Goal: Task Accomplishment & Management: Manage account settings

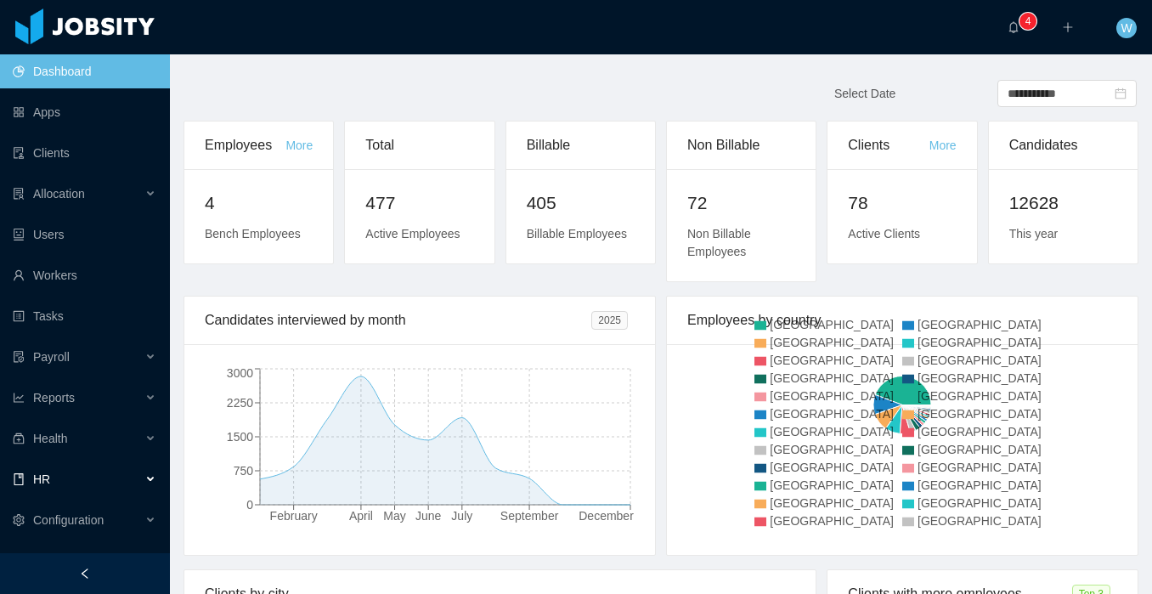
click at [125, 474] on div "HR" at bounding box center [85, 479] width 170 height 34
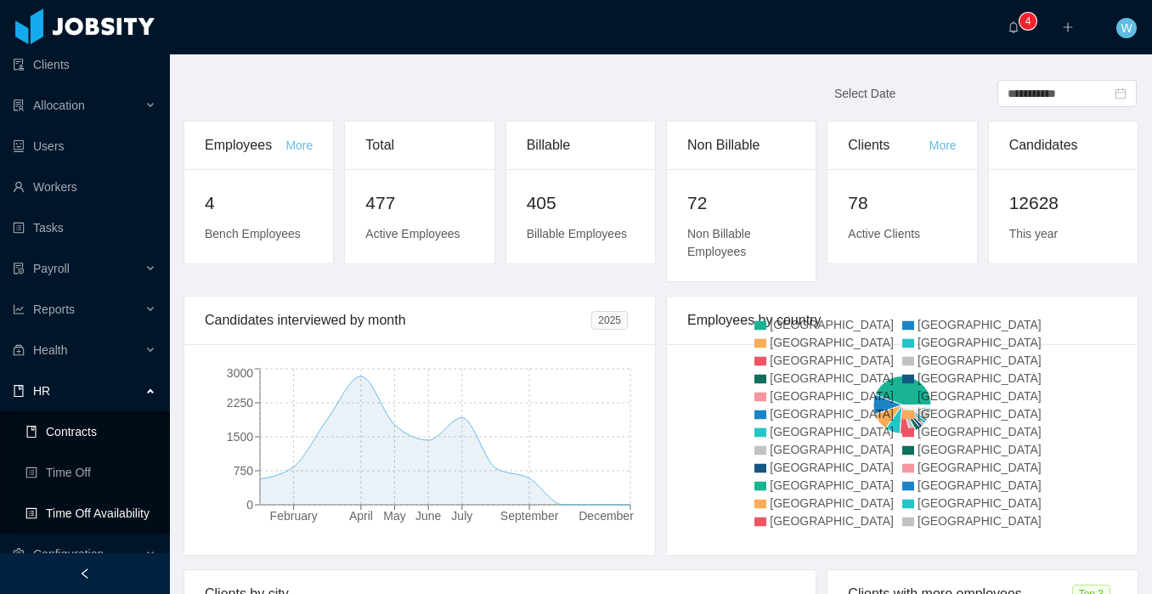
scroll to position [110, 0]
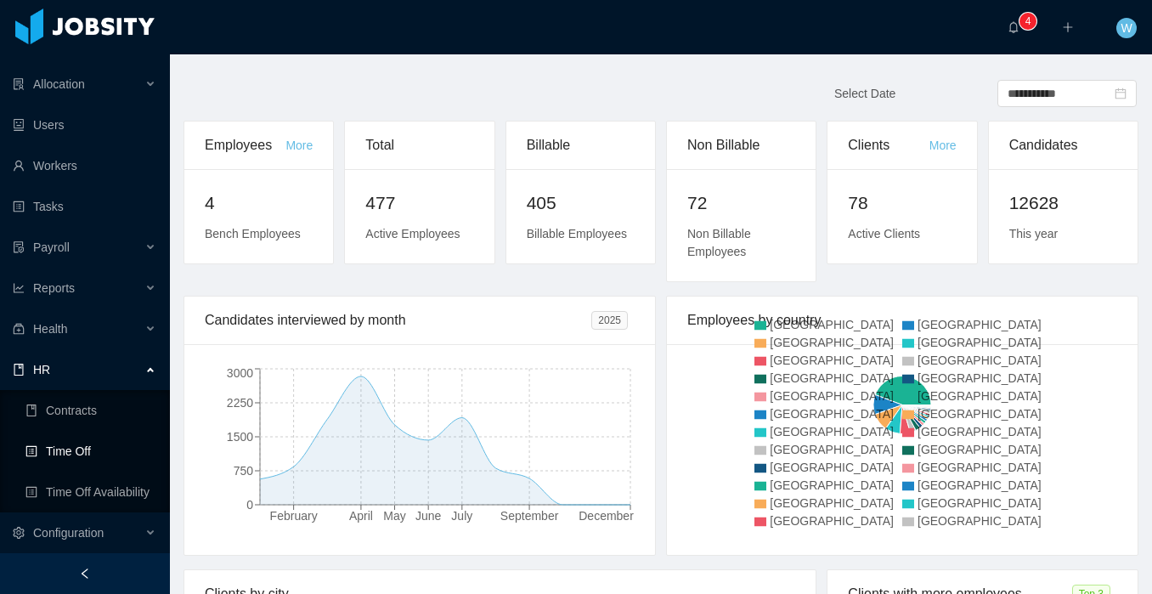
click at [108, 449] on link "Time Off" at bounding box center [90, 451] width 131 height 34
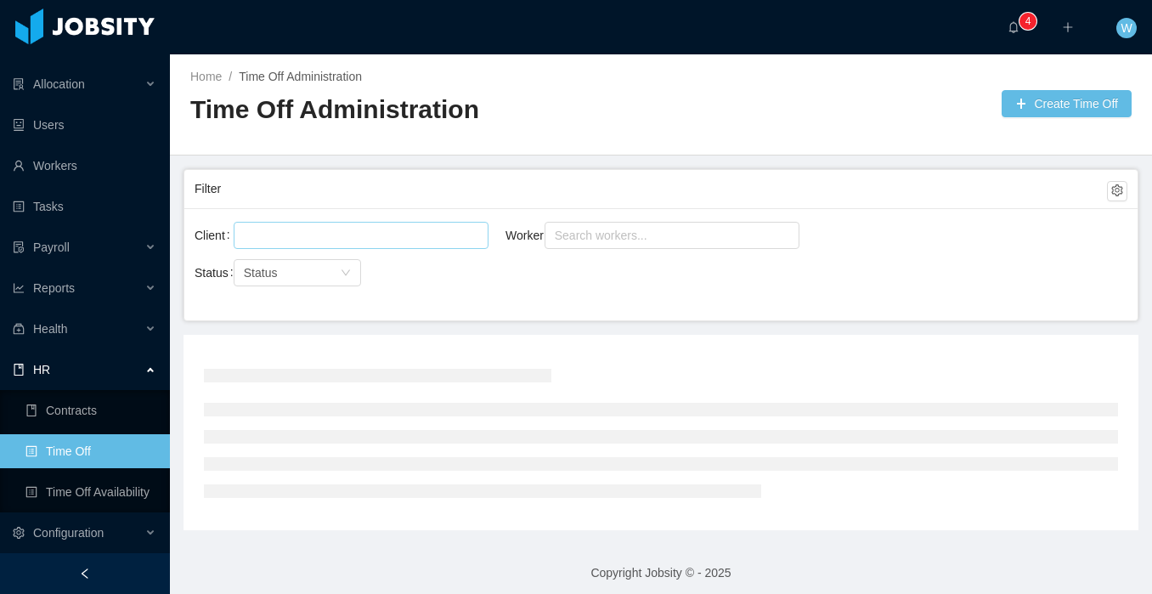
click at [351, 225] on div at bounding box center [359, 235] width 240 height 25
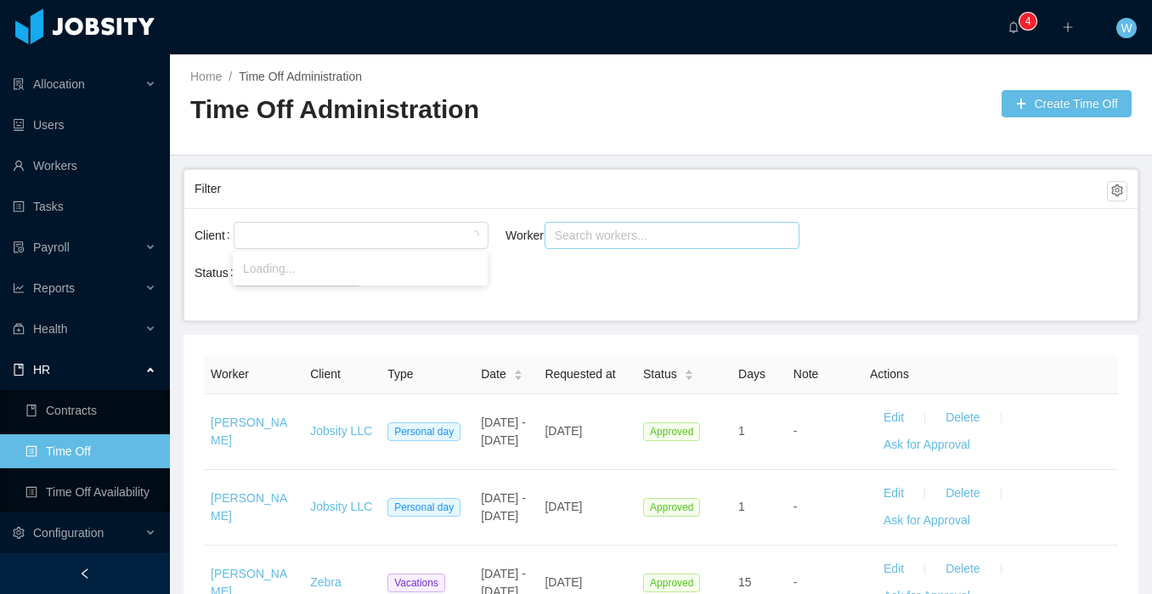
click at [583, 245] on div "Search workers..." at bounding box center [666, 235] width 232 height 25
type input "**********"
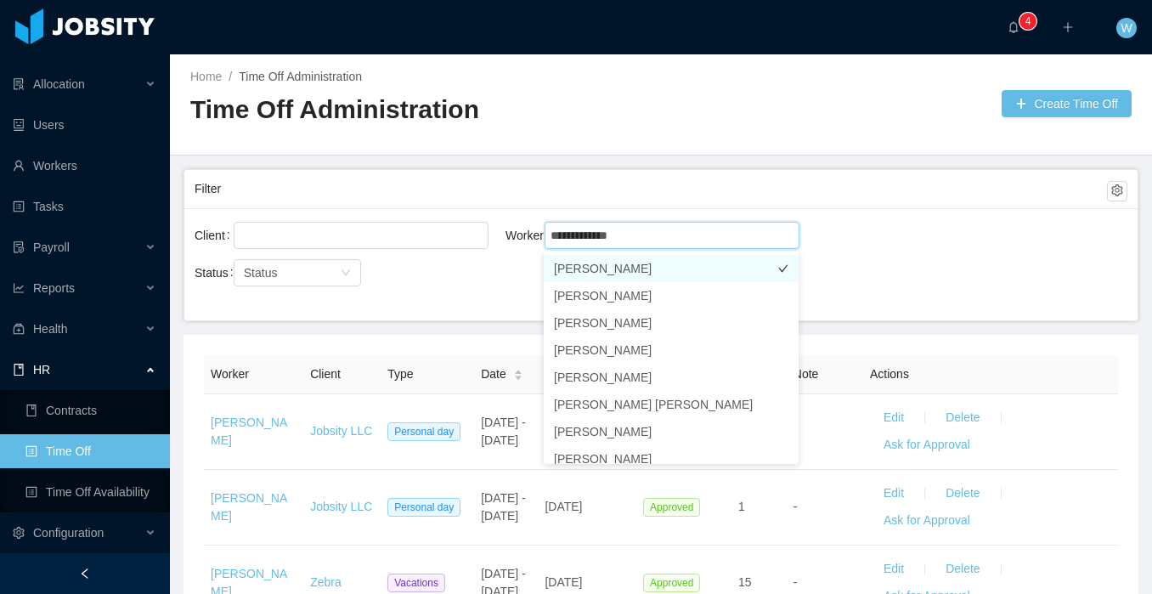
click at [619, 262] on li "[PERSON_NAME]" at bounding box center [671, 268] width 255 height 27
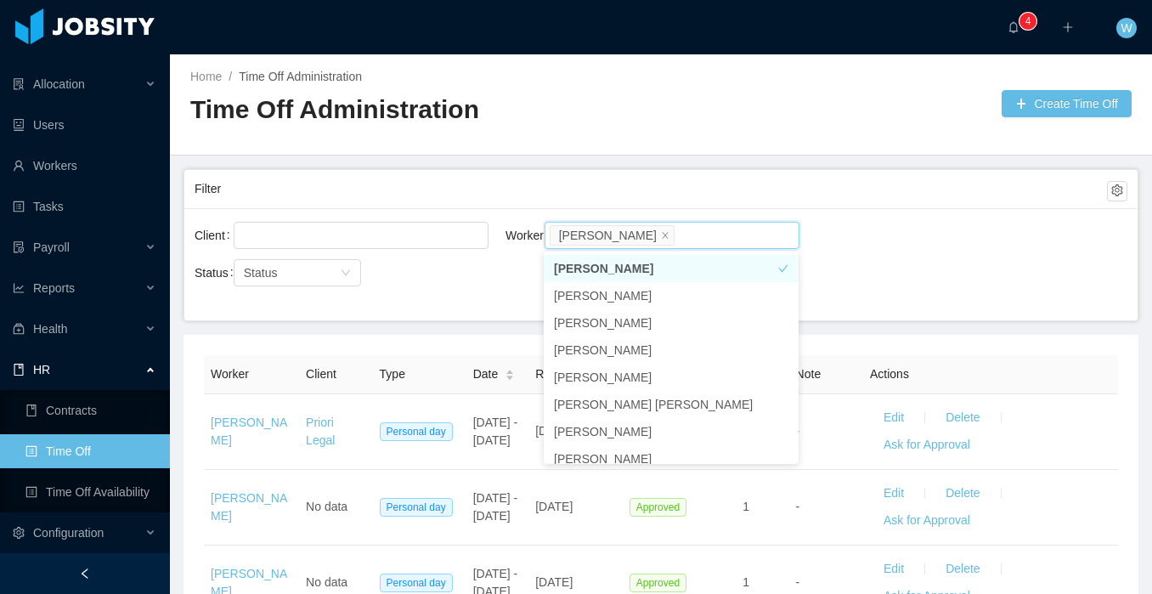
click at [750, 94] on div at bounding box center [831, 103] width 341 height 27
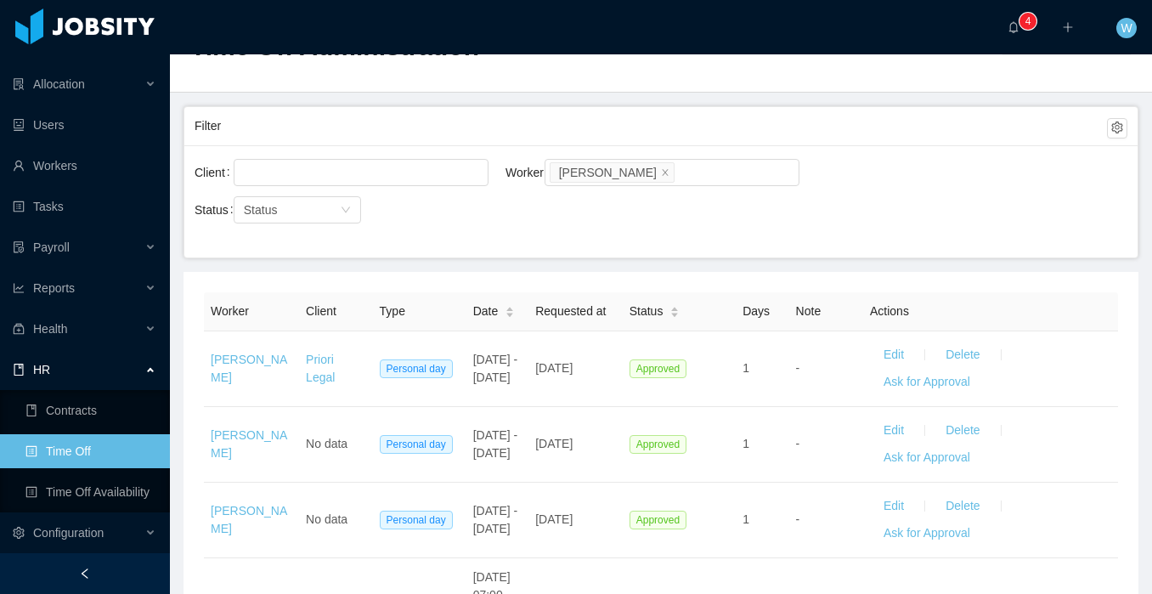
scroll to position [190, 0]
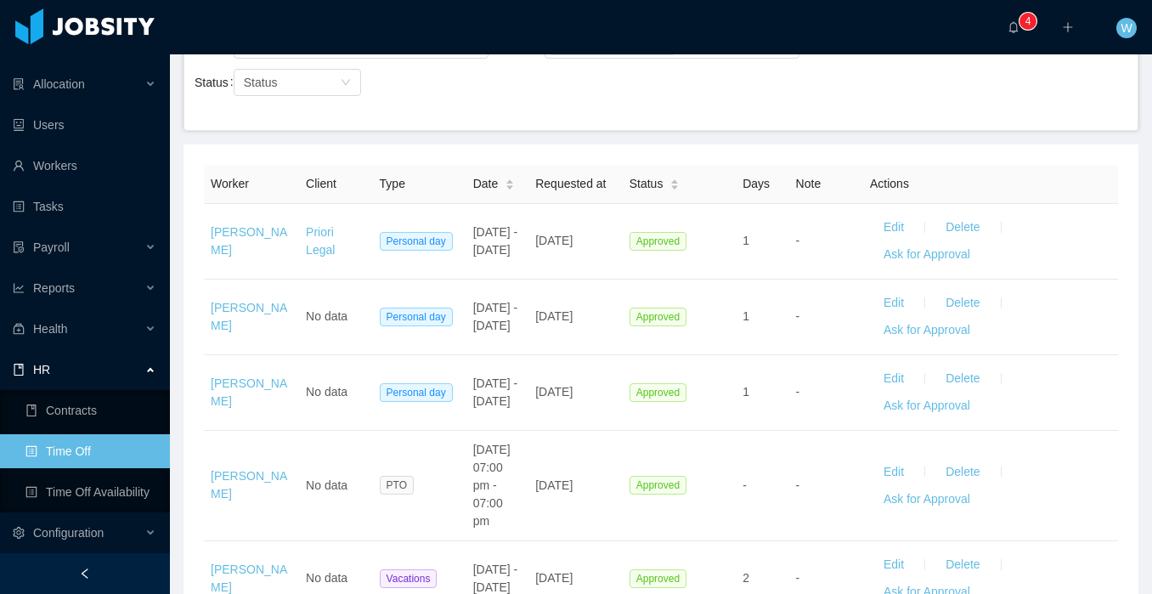
click at [504, 191] on div "Date" at bounding box center [494, 184] width 42 height 18
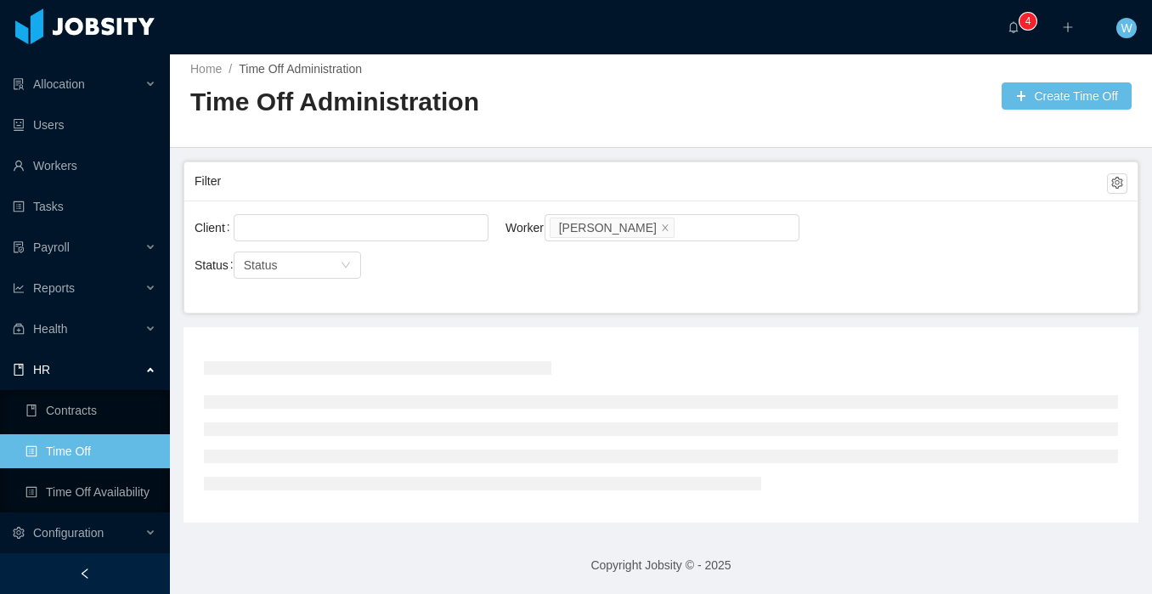
scroll to position [190, 0]
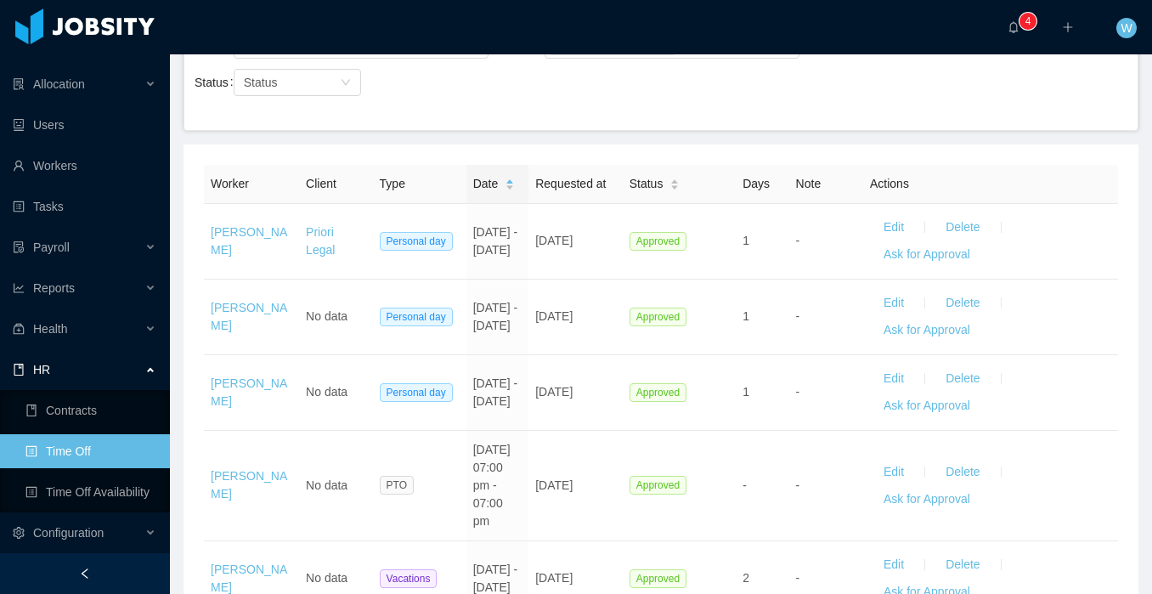
click at [514, 189] on icon "icon: caret-down" at bounding box center [510, 188] width 9 height 9
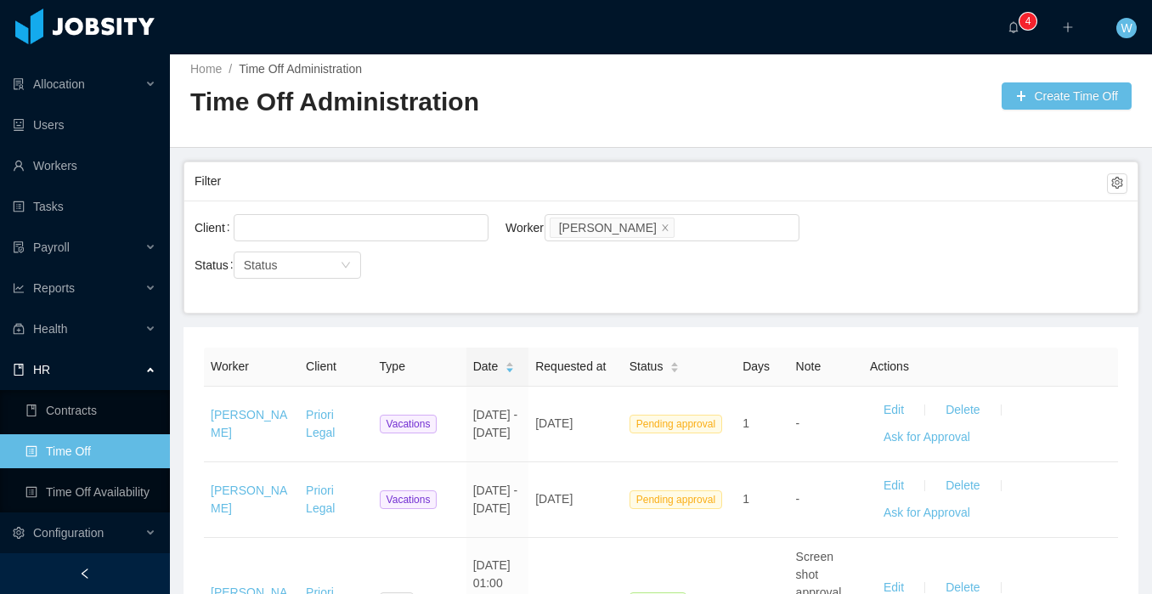
scroll to position [190, 0]
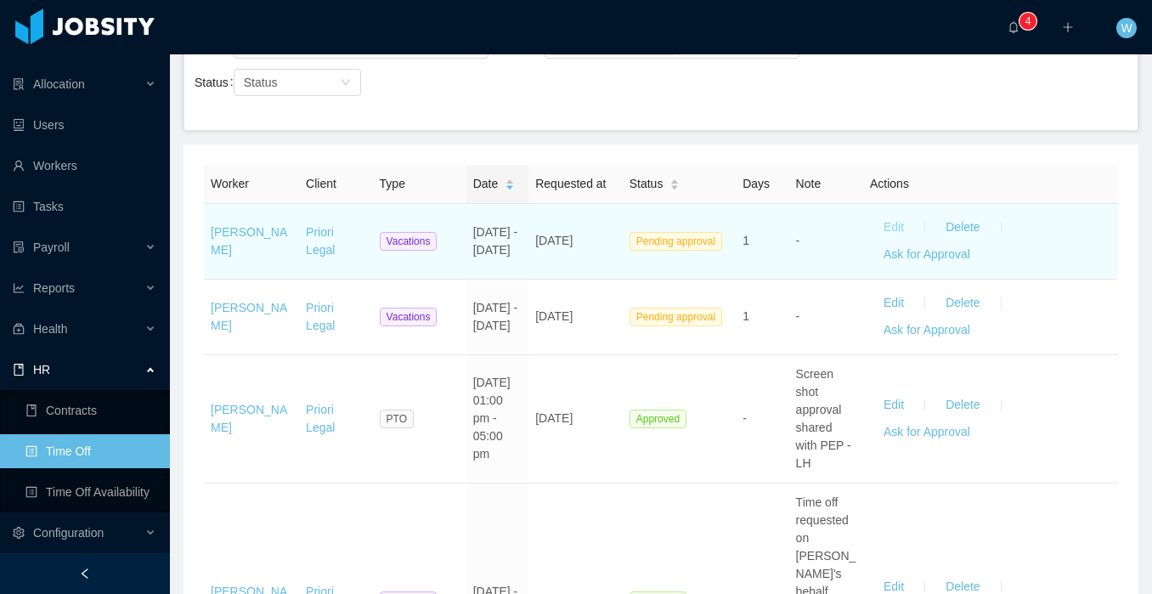
click at [898, 227] on button "Edit" at bounding box center [894, 227] width 48 height 27
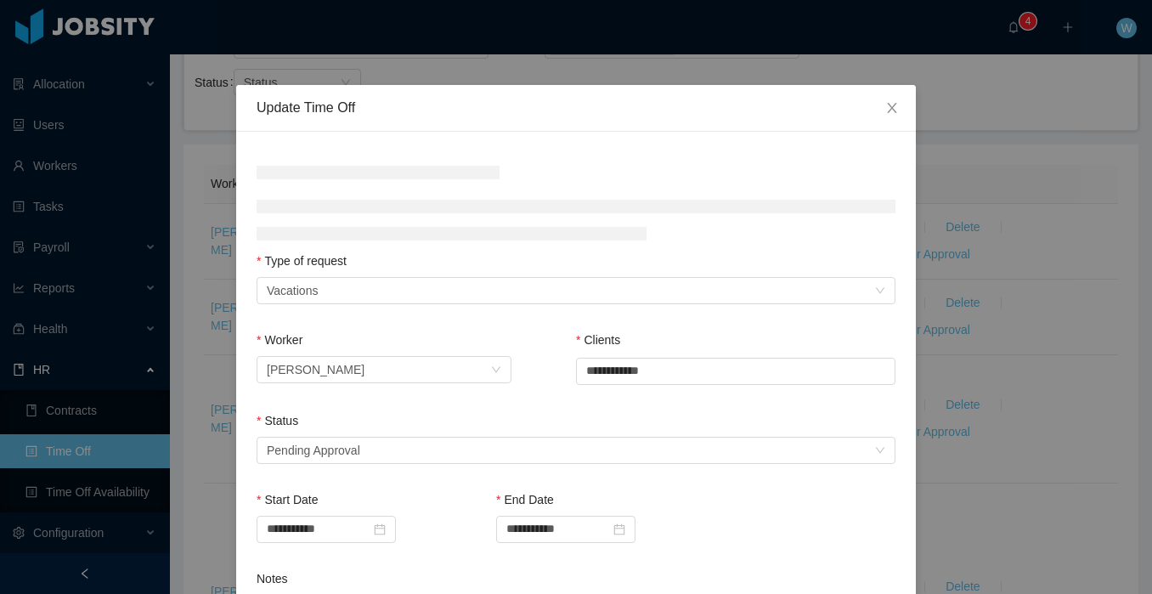
scroll to position [148, 0]
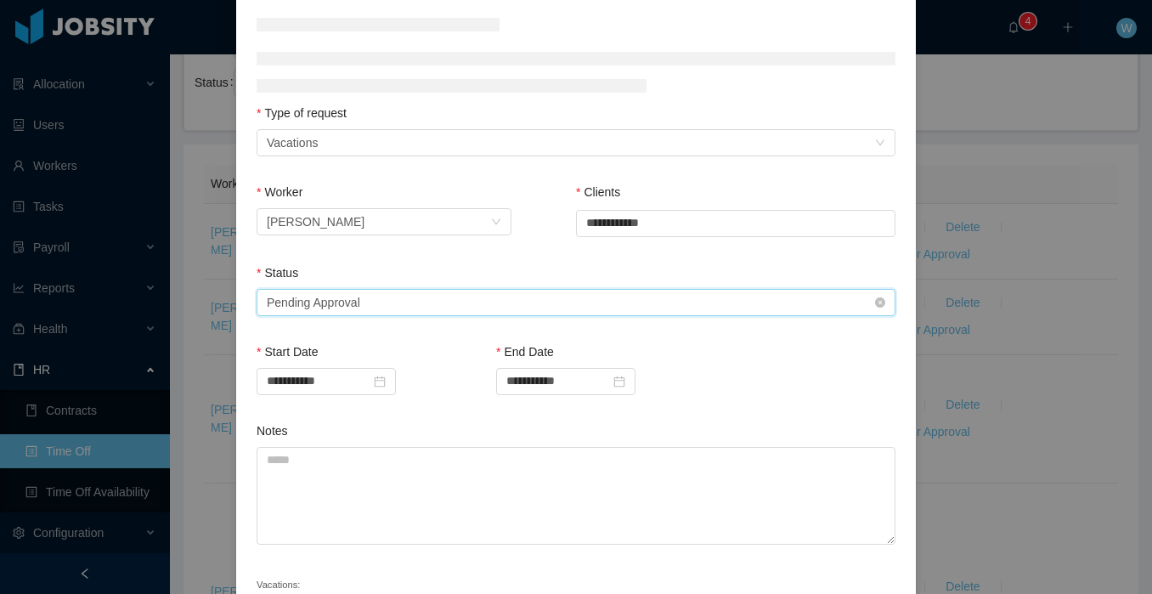
click at [492, 305] on div "Select status Pending Approval" at bounding box center [571, 302] width 608 height 25
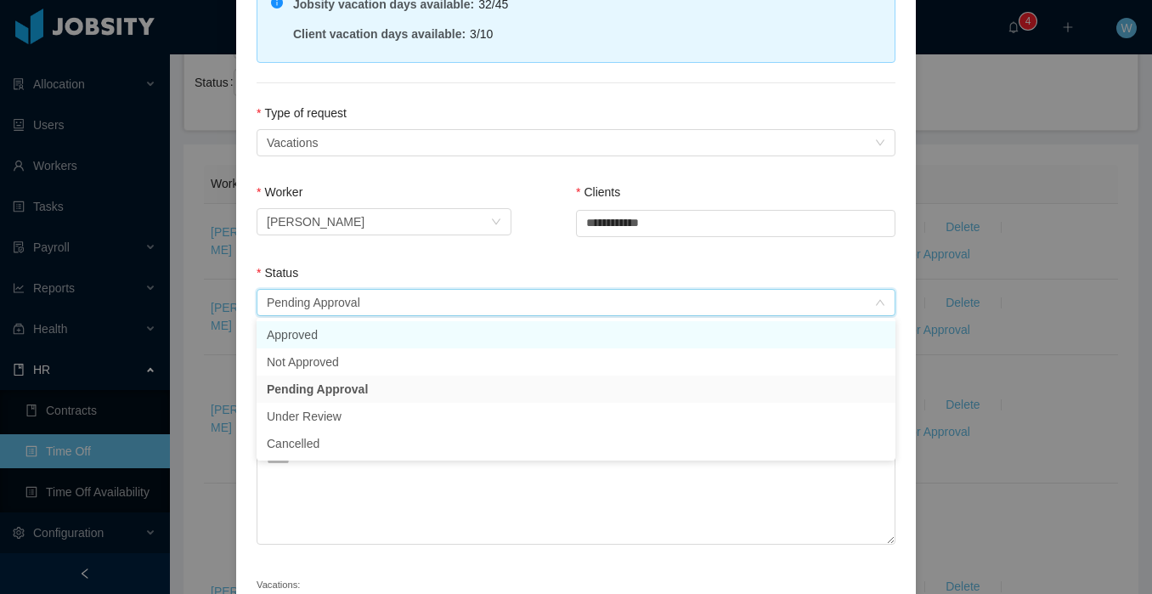
click at [456, 325] on li "Approved" at bounding box center [576, 334] width 639 height 27
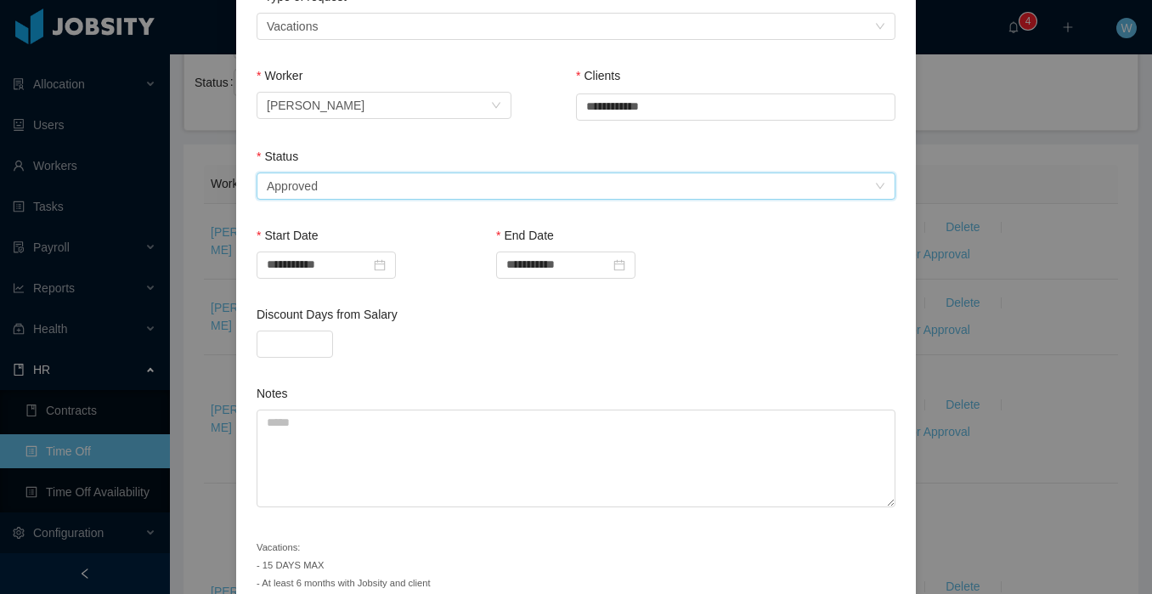
scroll to position [326, 0]
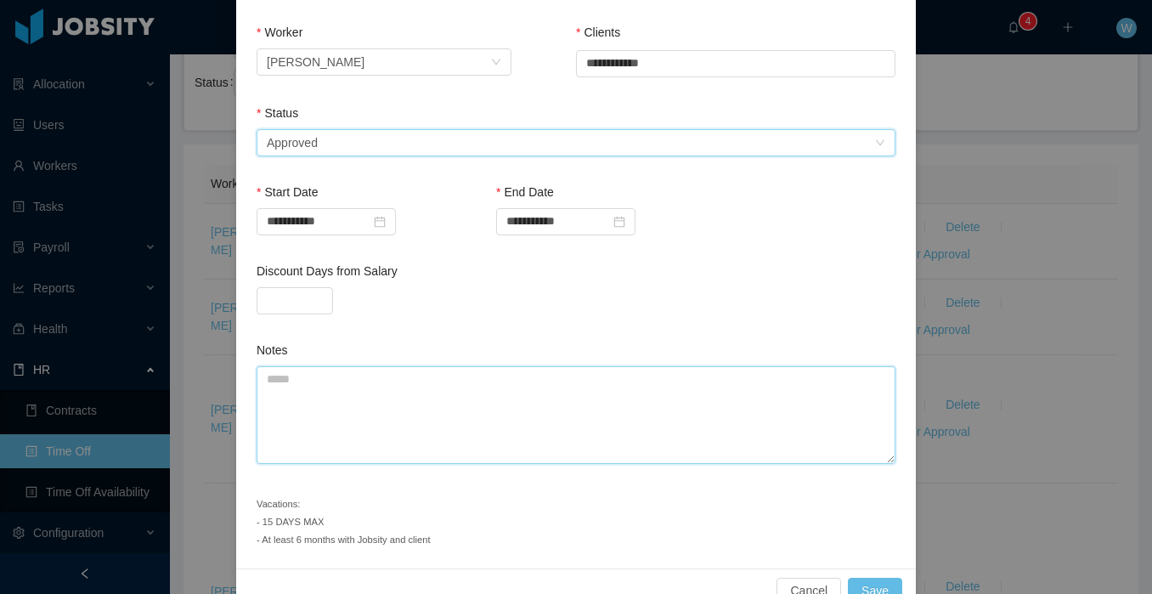
click at [422, 388] on textarea "Notes" at bounding box center [576, 415] width 639 height 98
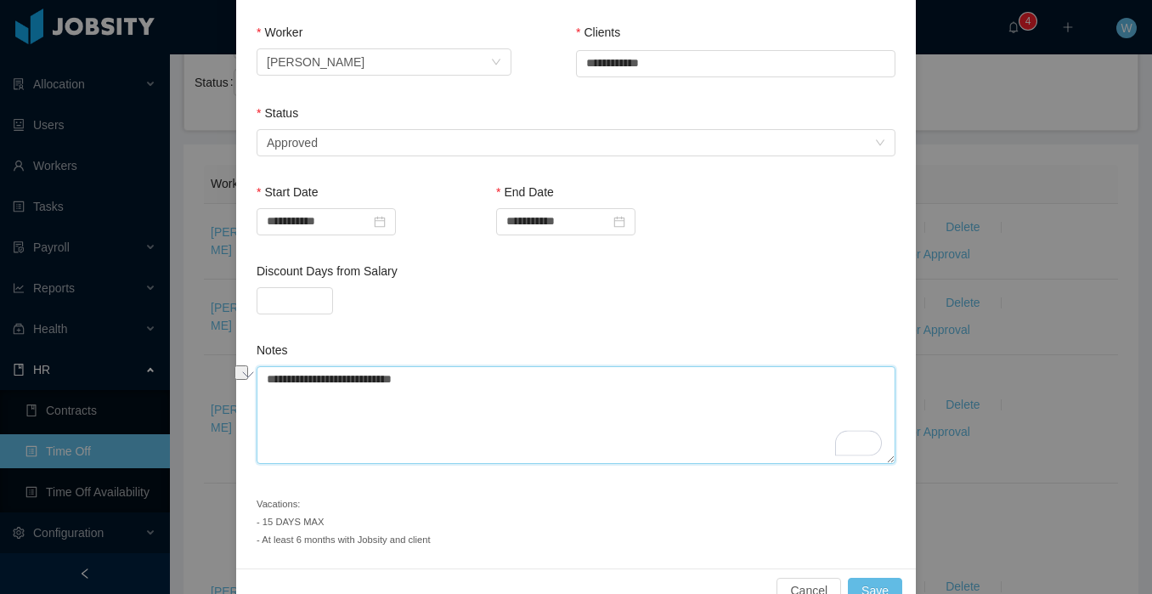
type textarea "**********"
click at [885, 586] on button "Save" at bounding box center [875, 591] width 54 height 27
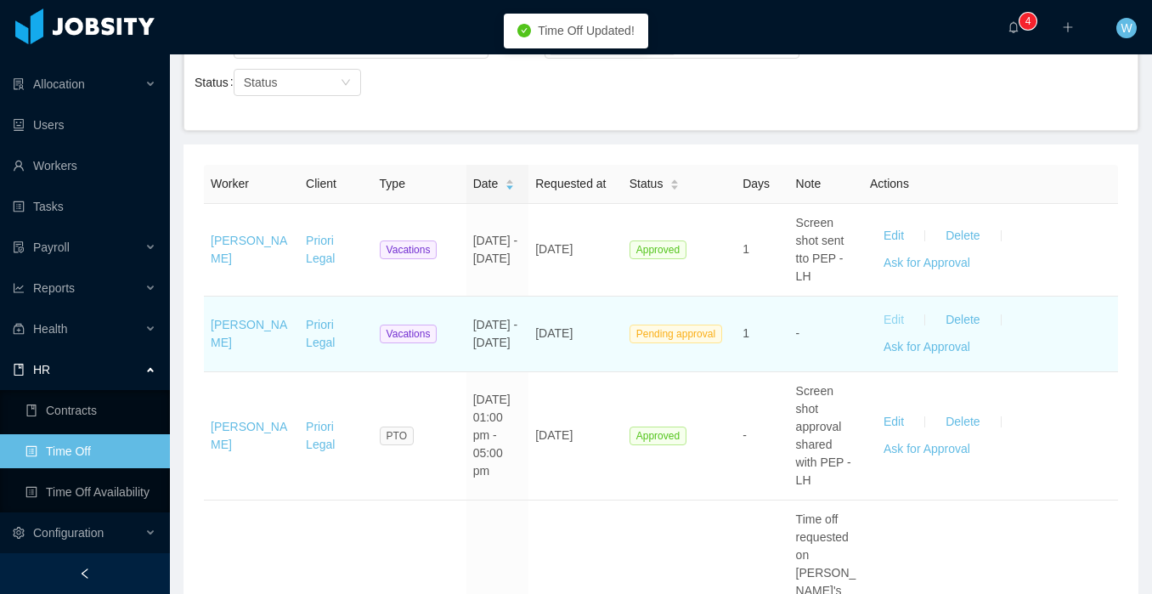
click at [894, 314] on button "Edit" at bounding box center [894, 320] width 48 height 27
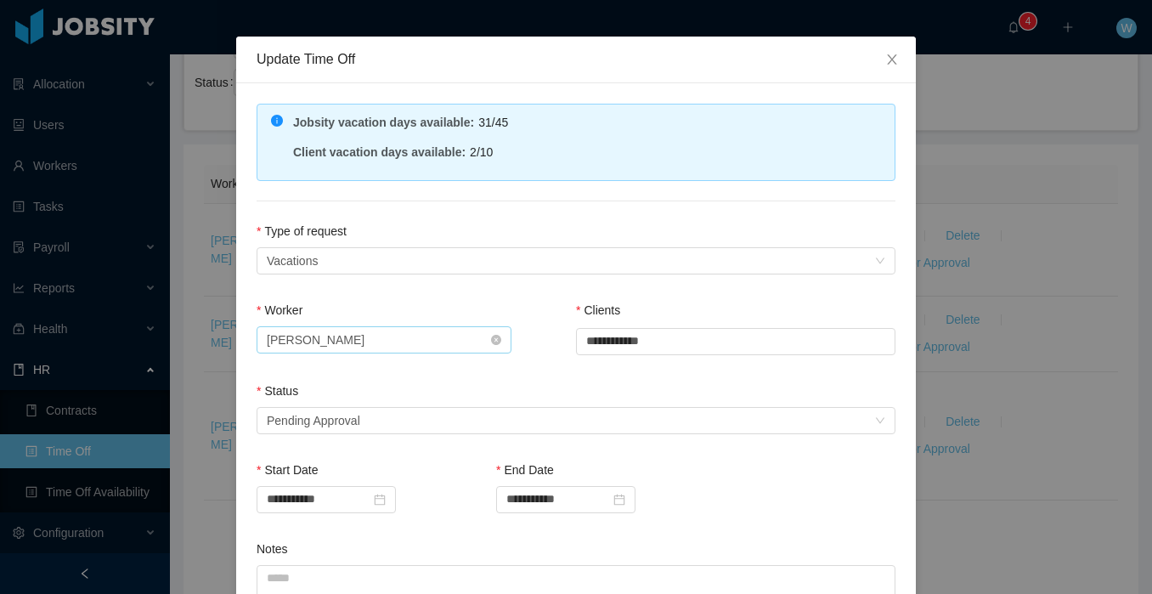
scroll to position [97, 0]
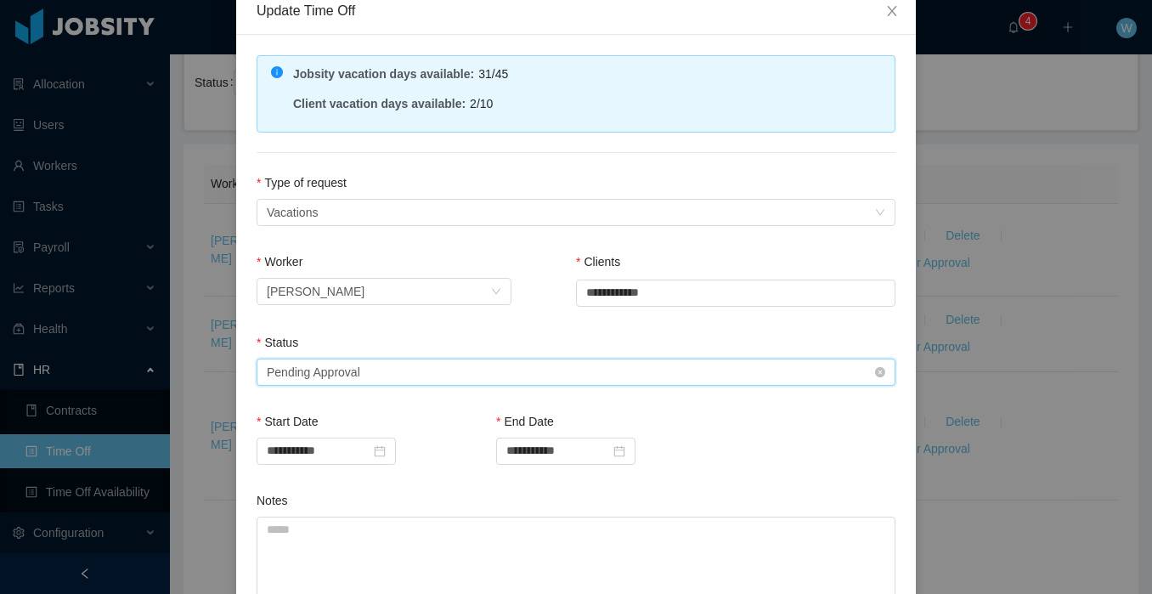
click at [501, 371] on div "Select status Pending Approval" at bounding box center [571, 372] width 608 height 25
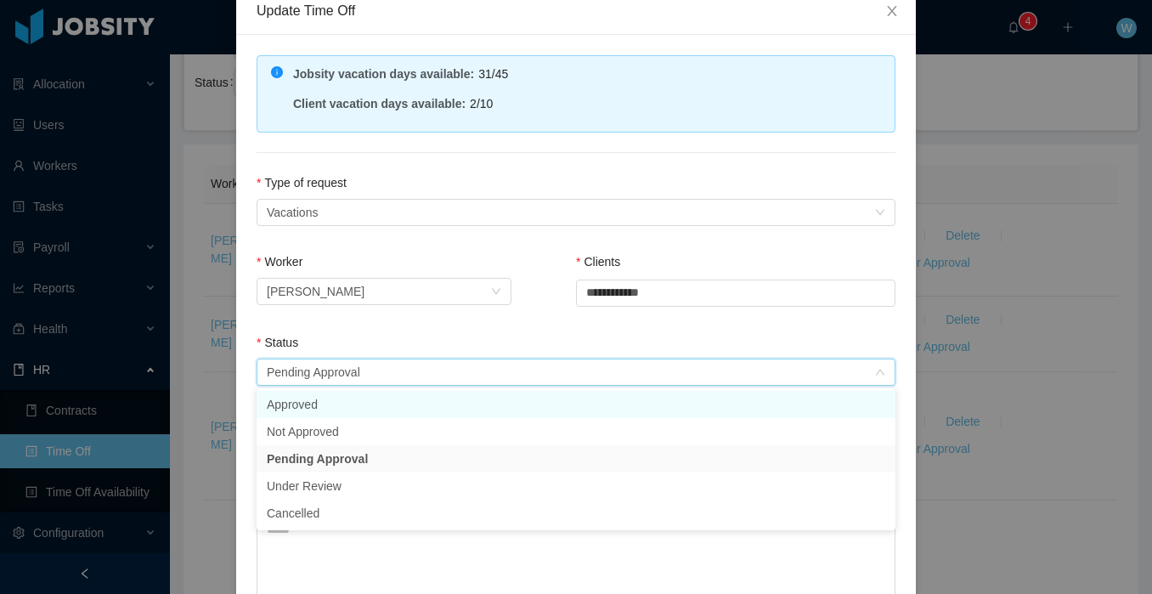
click at [413, 408] on li "Approved" at bounding box center [576, 404] width 639 height 27
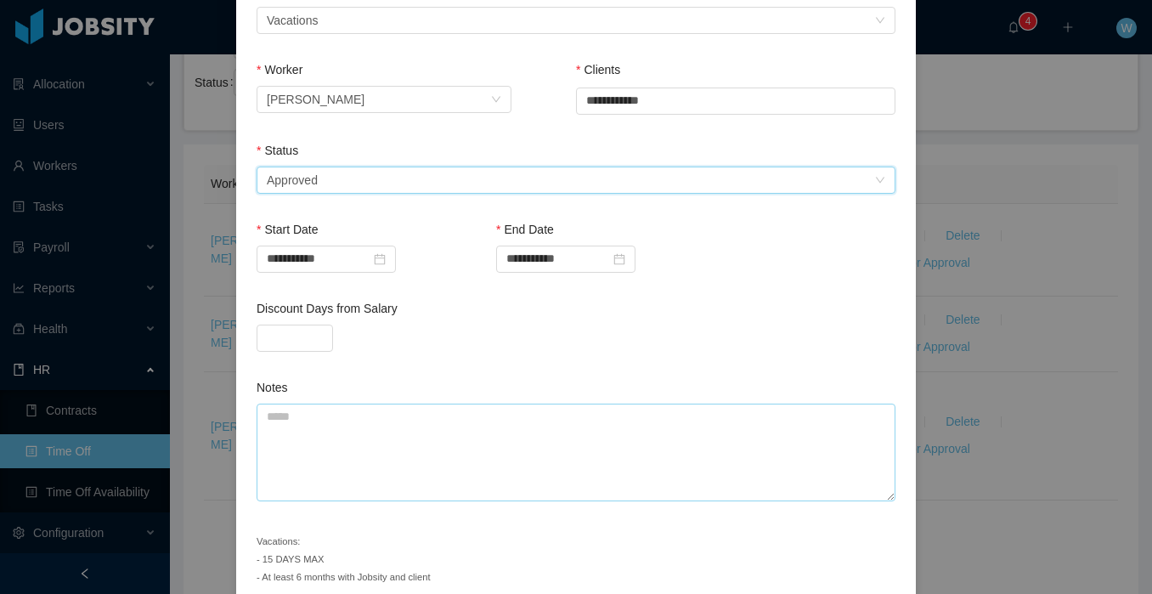
scroll to position [292, 0]
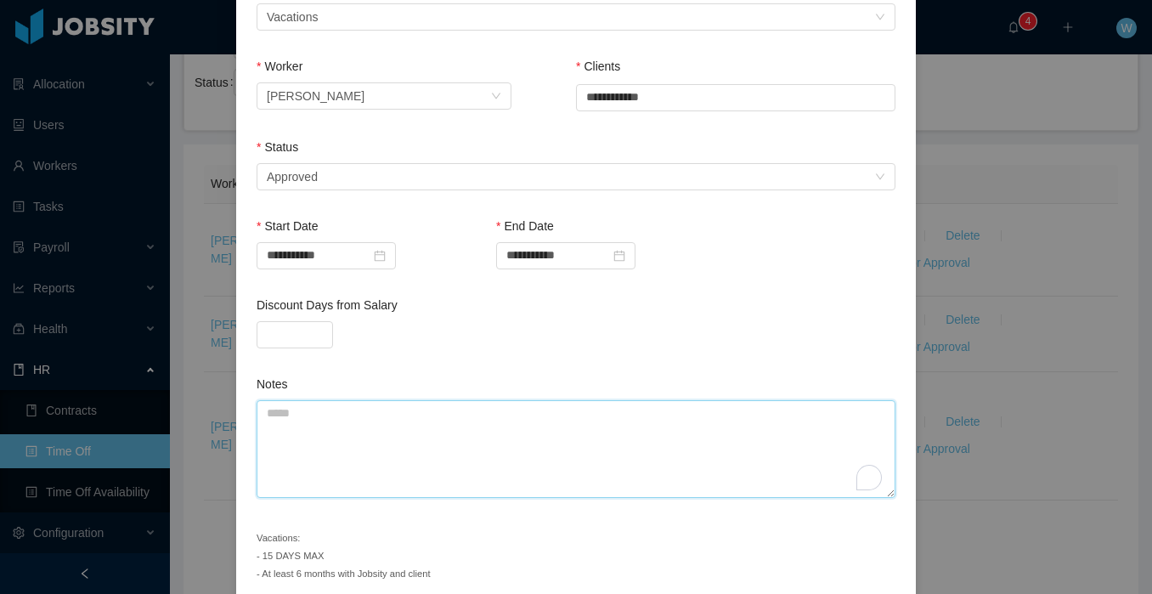
click at [417, 449] on textarea "Notes" at bounding box center [576, 449] width 639 height 98
paste textarea "**********"
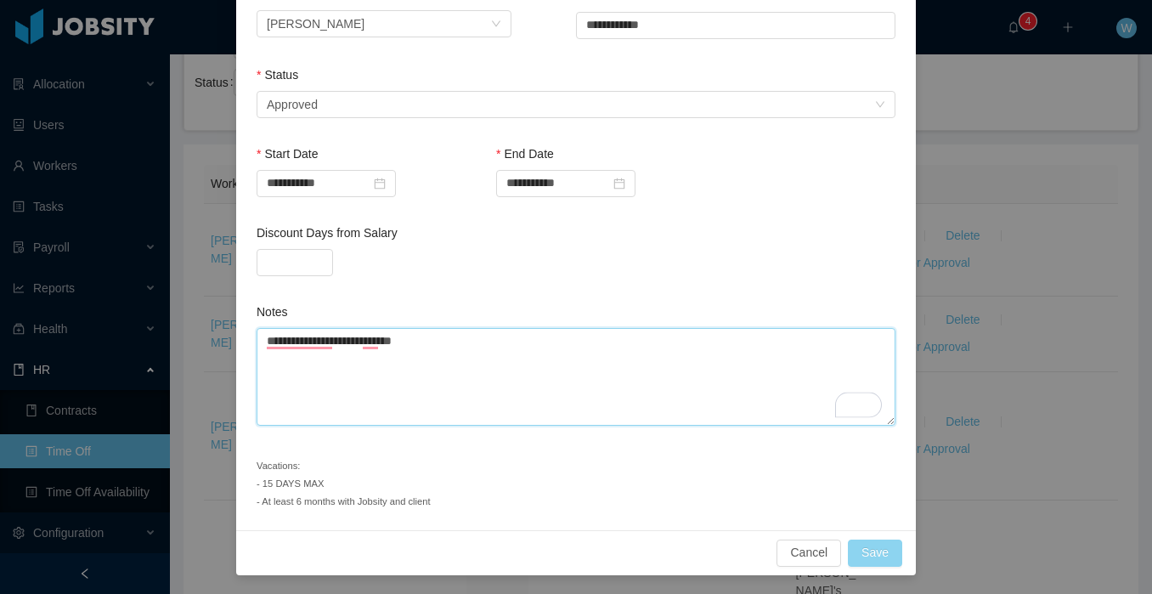
type textarea "**********"
click at [880, 550] on button "Save" at bounding box center [875, 553] width 54 height 27
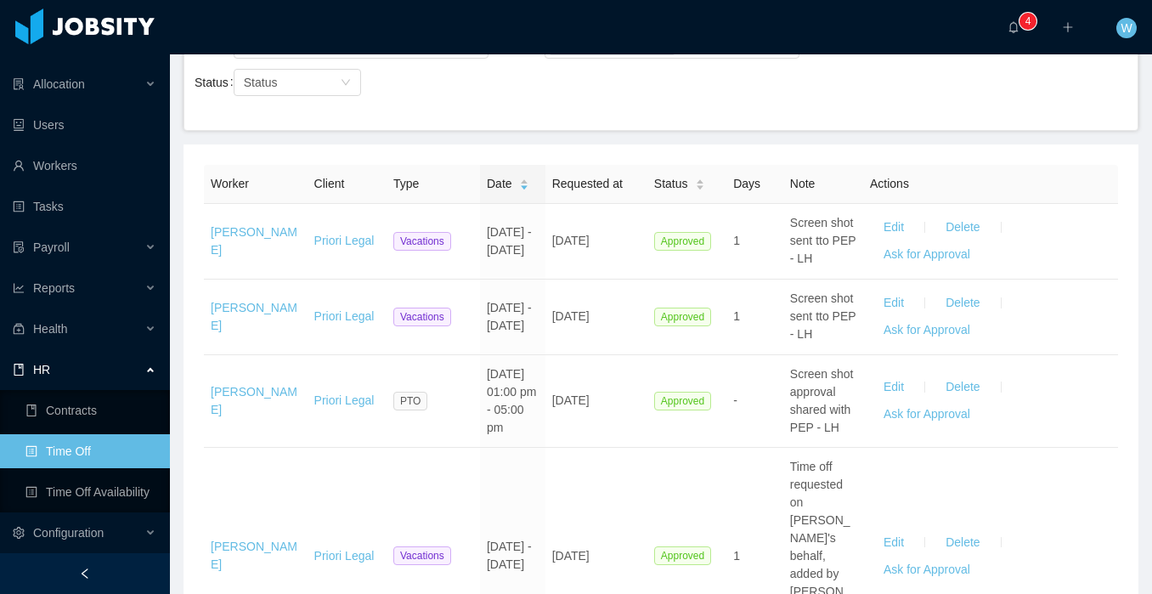
scroll to position [0, 0]
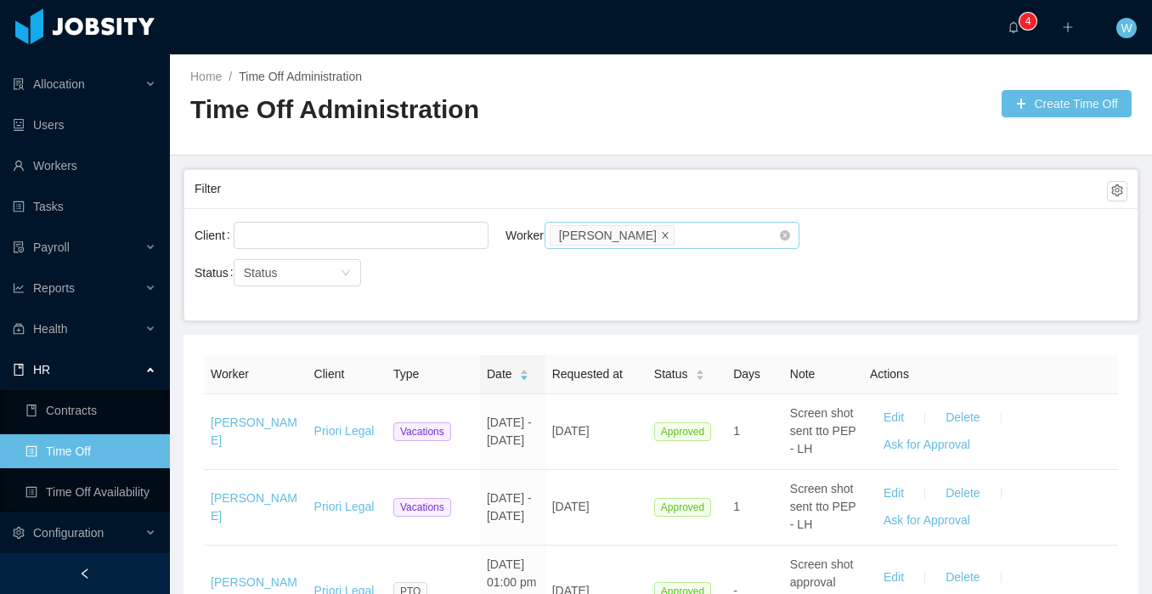
click at [654, 235] on li "[PERSON_NAME]" at bounding box center [612, 235] width 125 height 20
click at [661, 235] on icon "icon: close" at bounding box center [665, 234] width 8 height 8
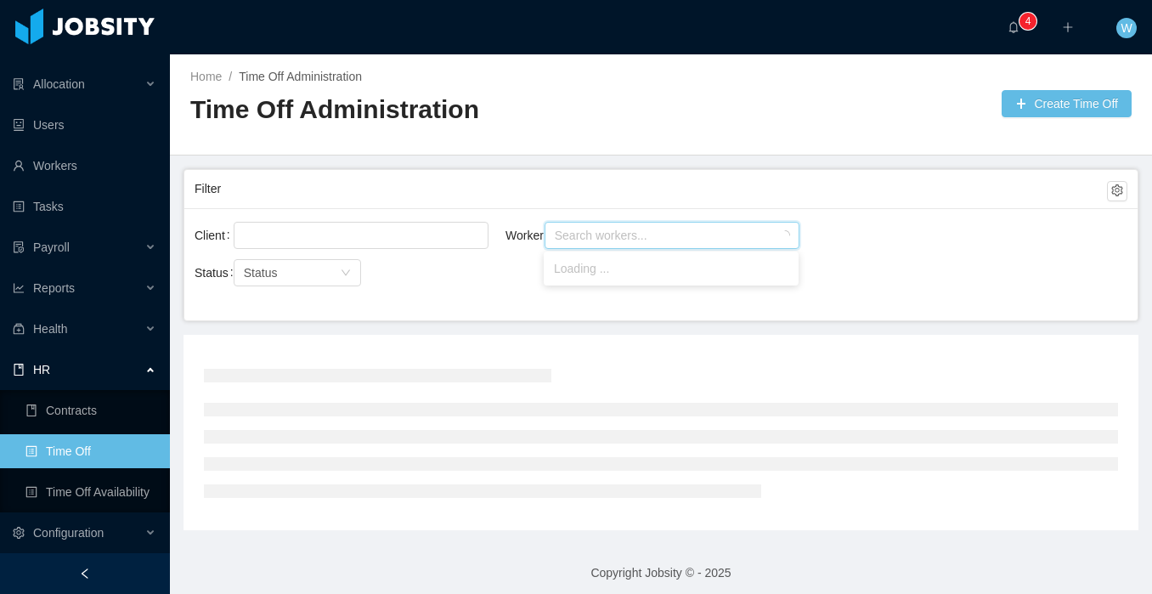
click at [654, 235] on div "Search workers..." at bounding box center [664, 235] width 219 height 17
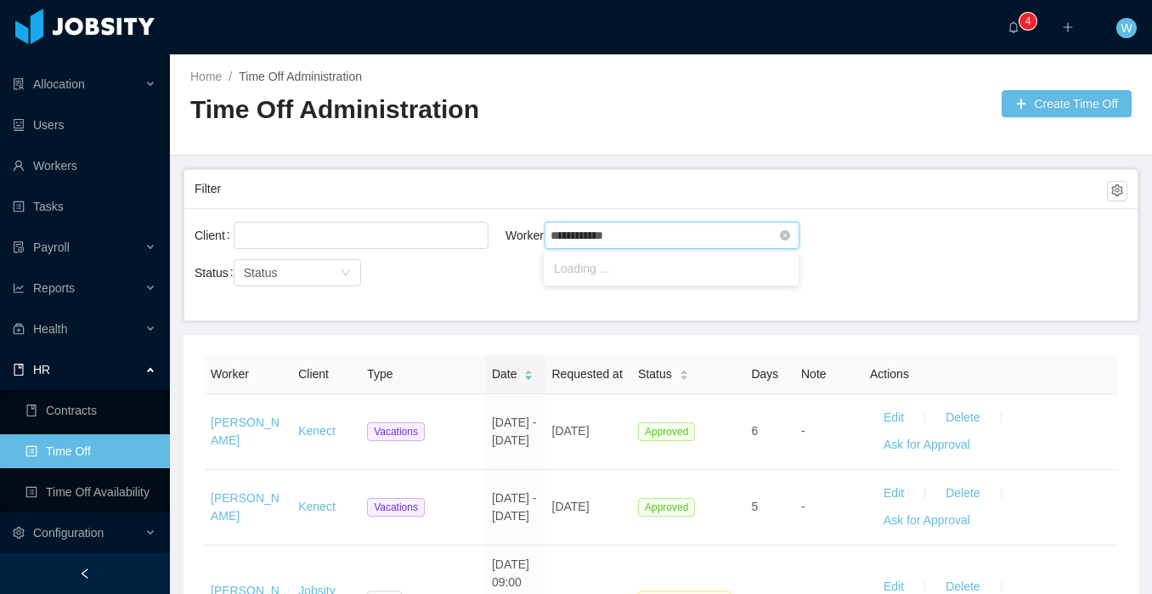
type input "**********"
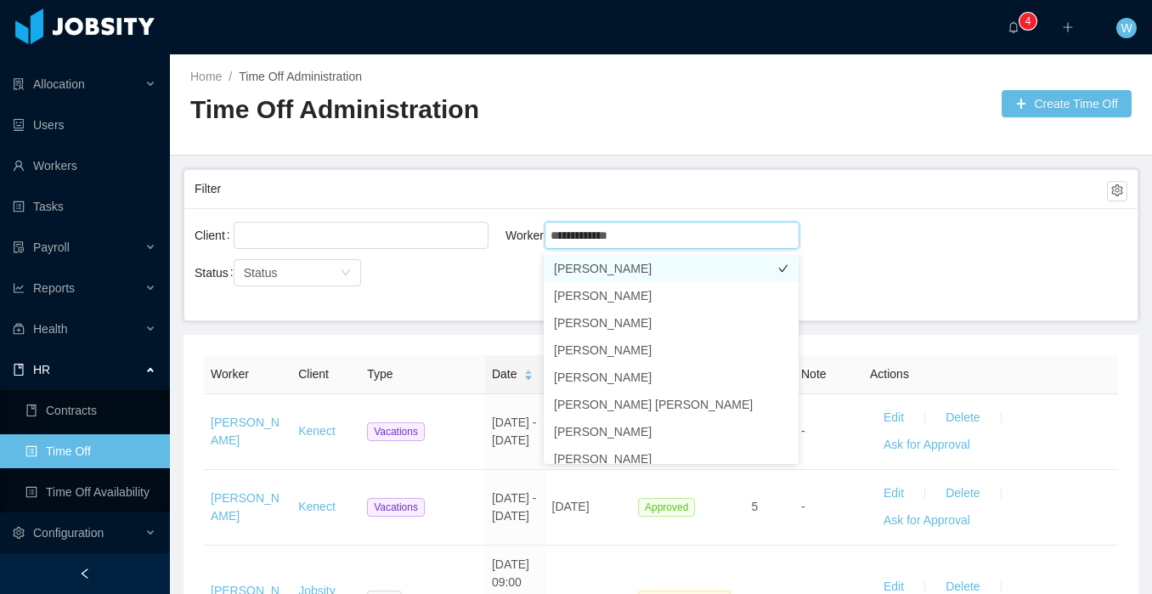
click at [642, 263] on li "[PERSON_NAME]" at bounding box center [671, 268] width 255 height 27
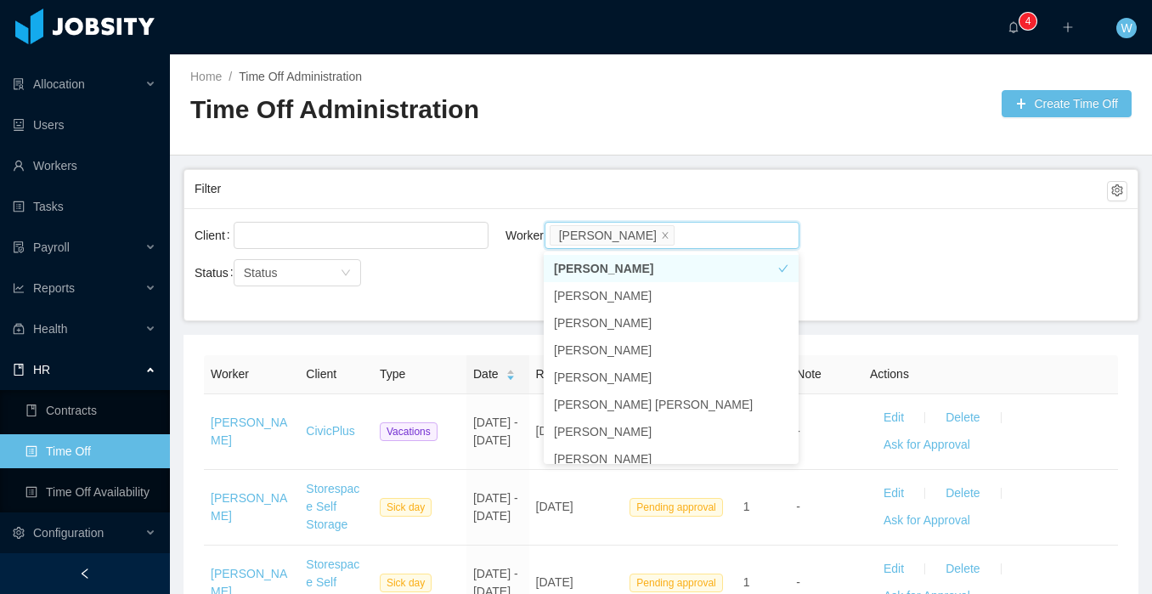
click at [724, 166] on main "Home / Time Off Administration / Time Off Administration Create Time Off Filter…" at bounding box center [661, 324] width 983 height 540
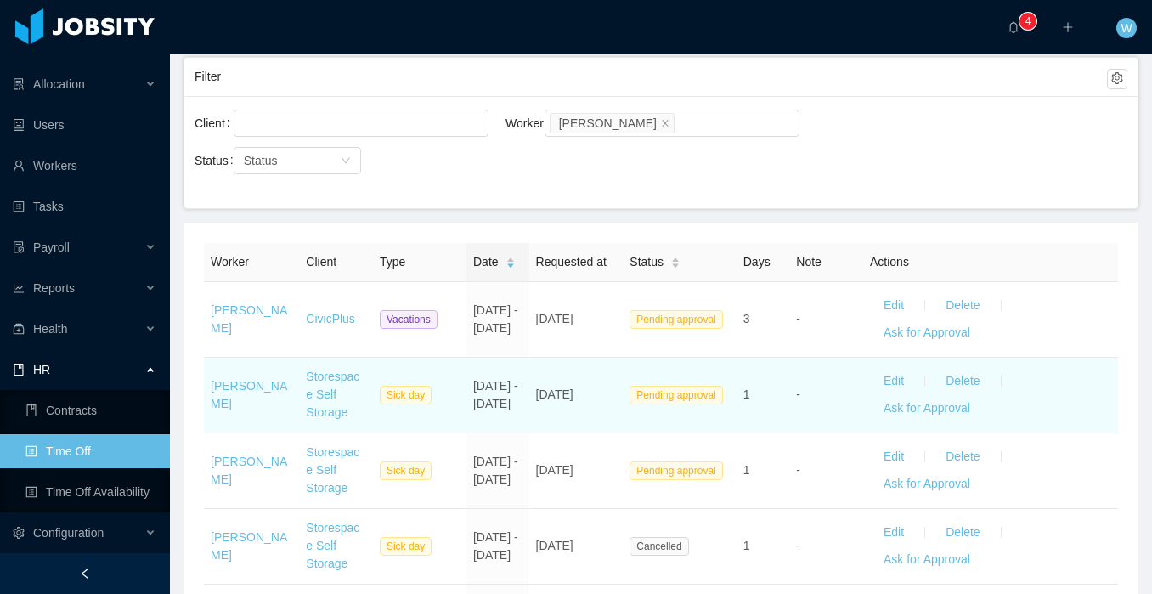
scroll to position [123, 0]
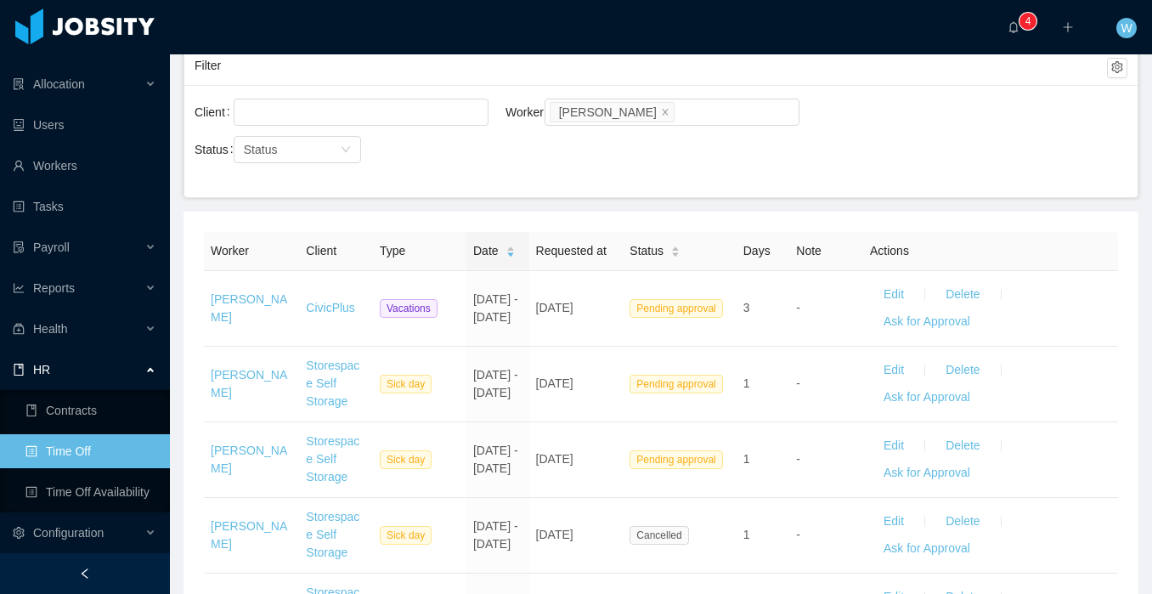
click at [512, 259] on icon "icon: caret-down" at bounding box center [510, 255] width 9 height 9
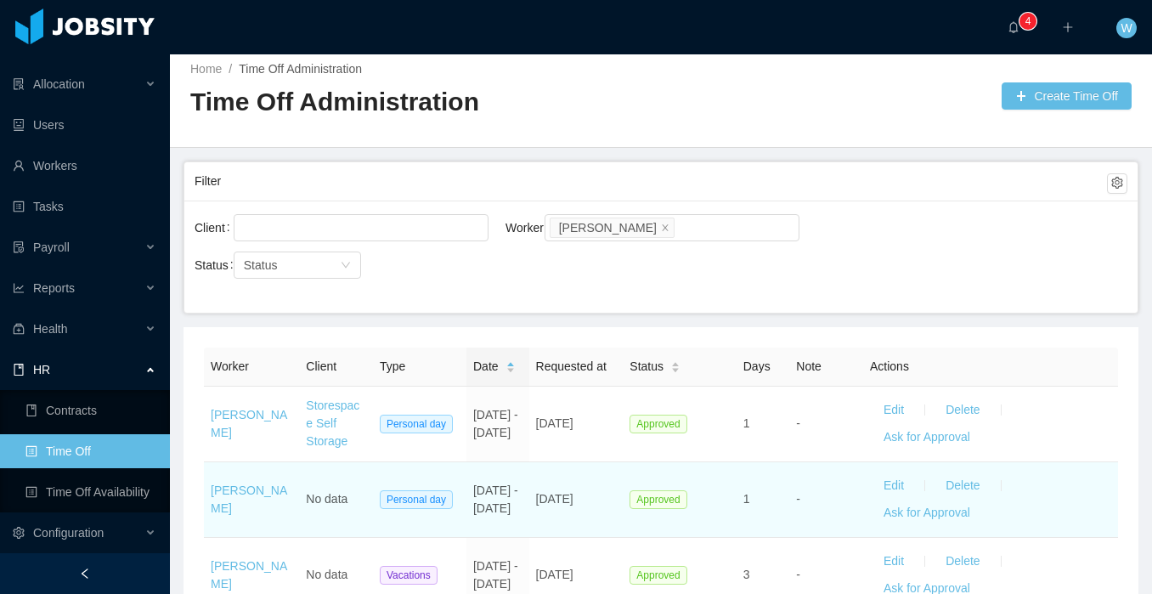
scroll to position [123, 0]
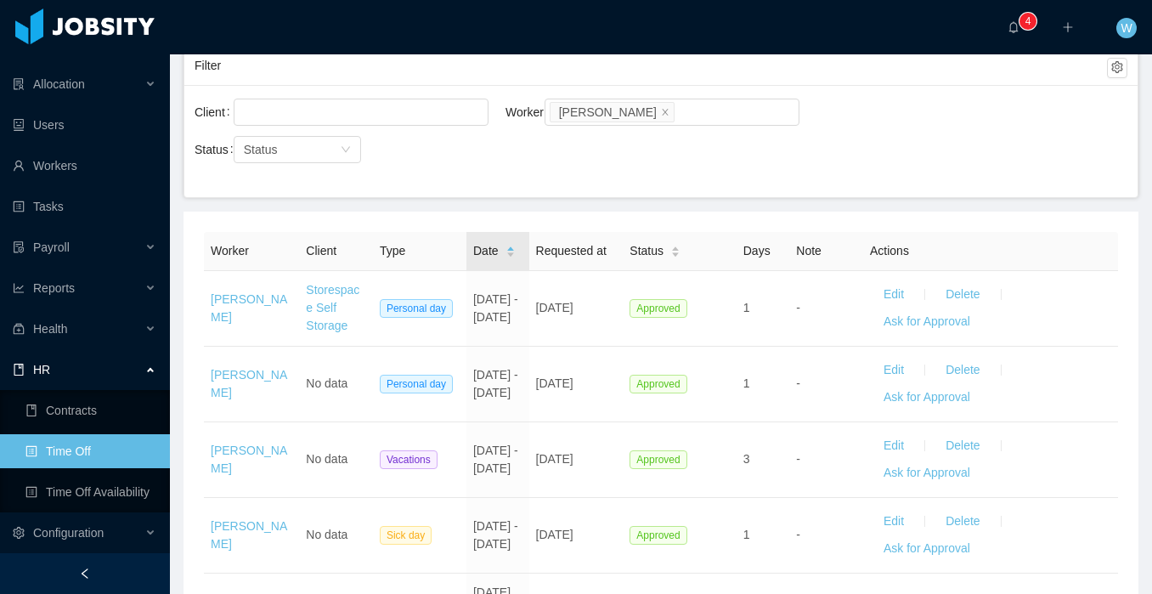
click at [512, 256] on icon "icon: caret-down" at bounding box center [510, 255] width 9 height 9
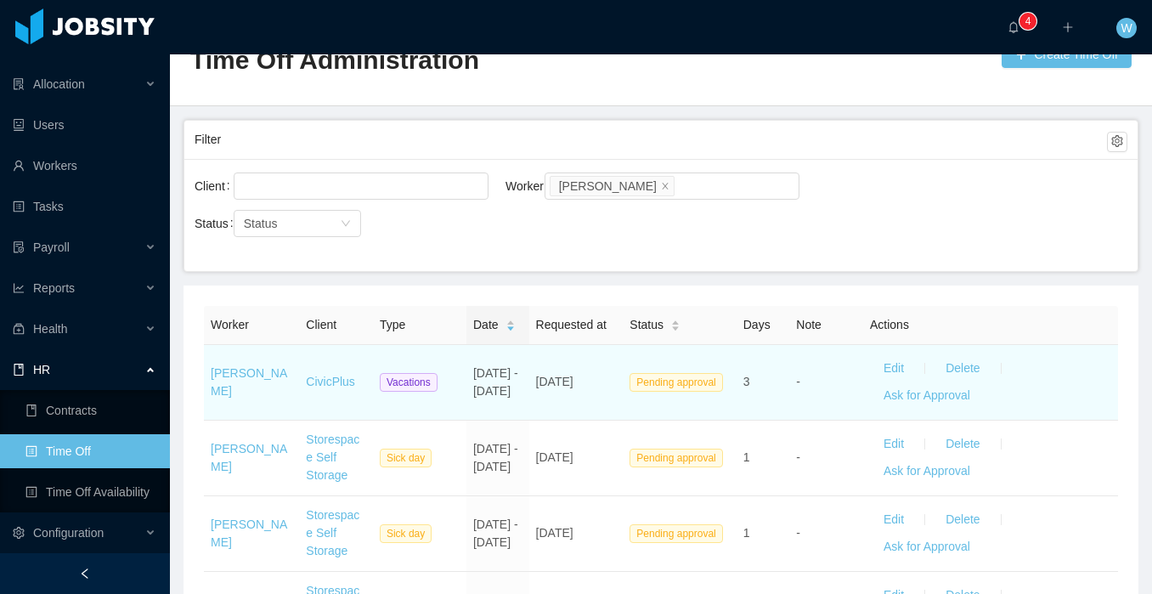
scroll to position [59, 0]
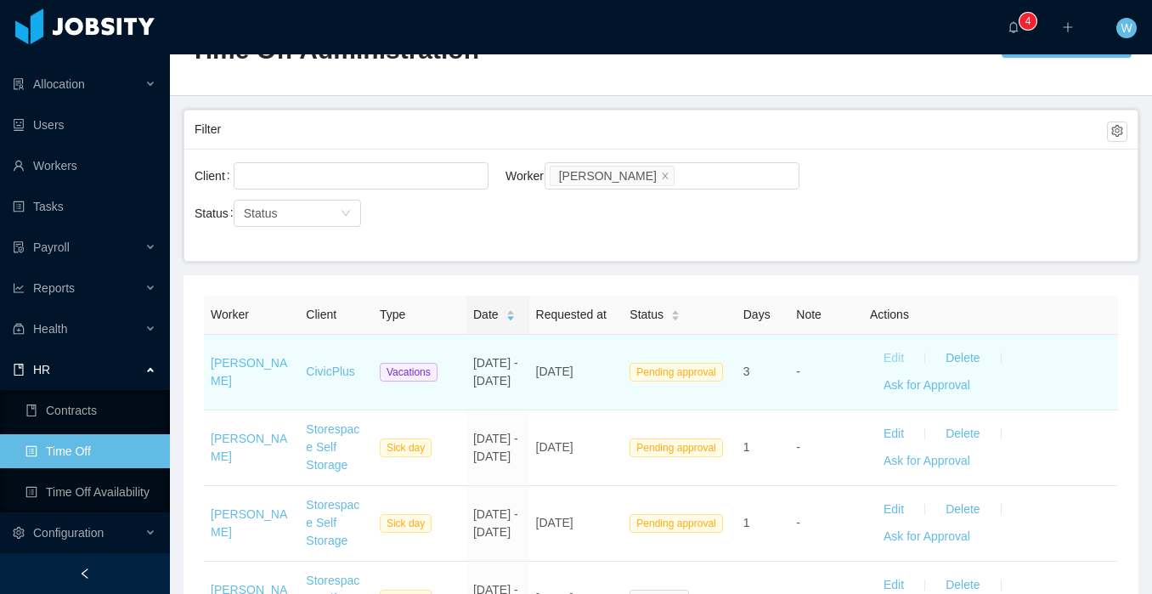
click at [903, 354] on button "Edit" at bounding box center [894, 358] width 48 height 27
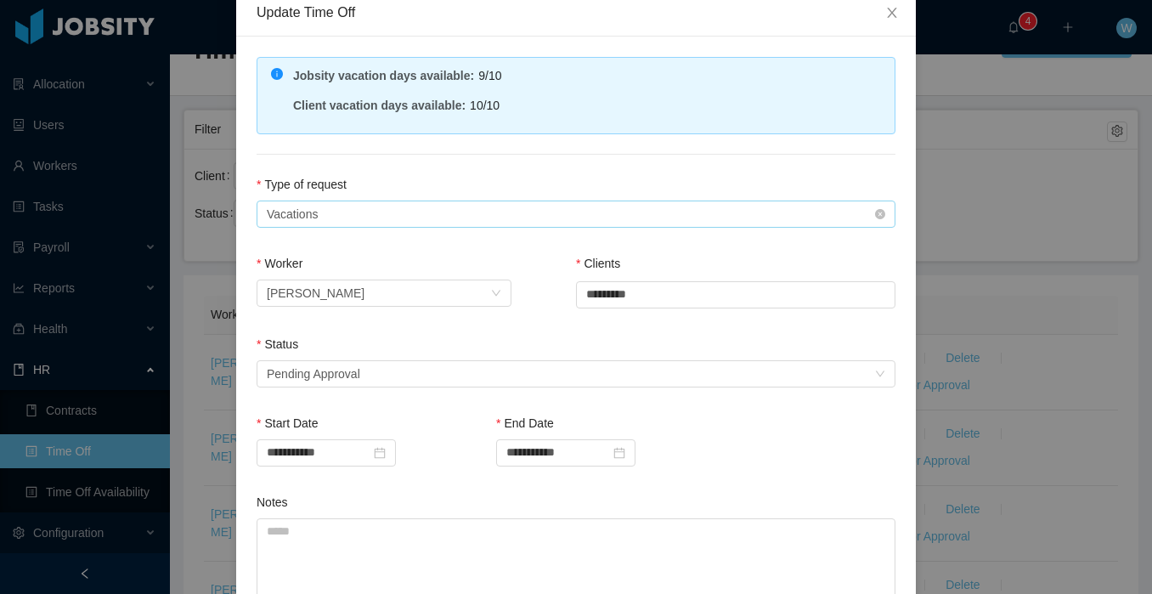
scroll to position [84, 0]
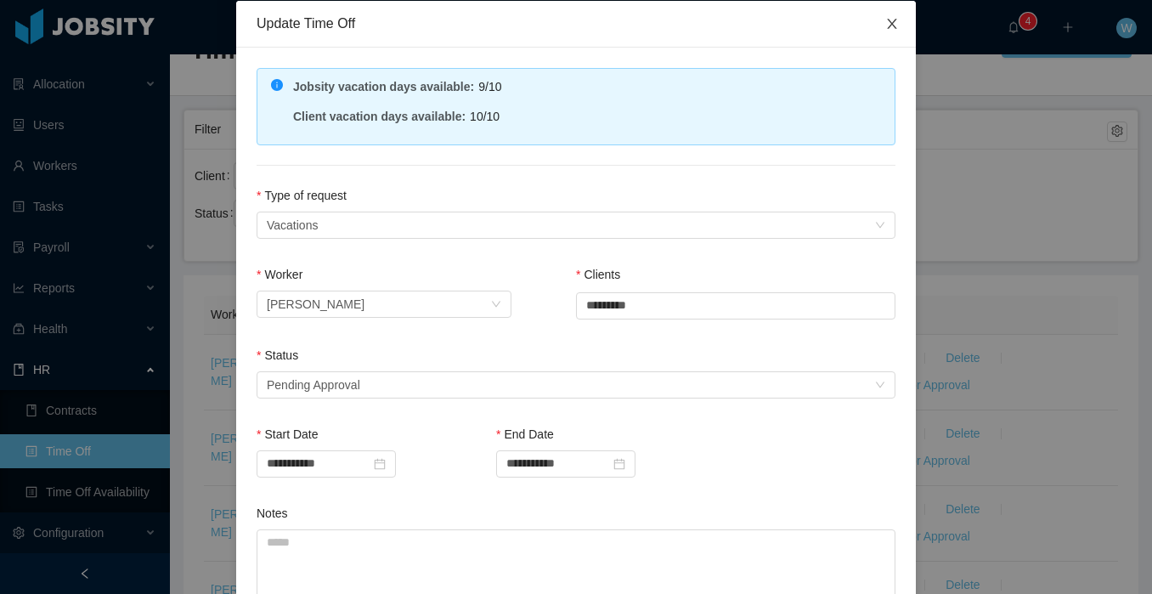
click at [888, 25] on icon "icon: close" at bounding box center [893, 24] width 14 height 14
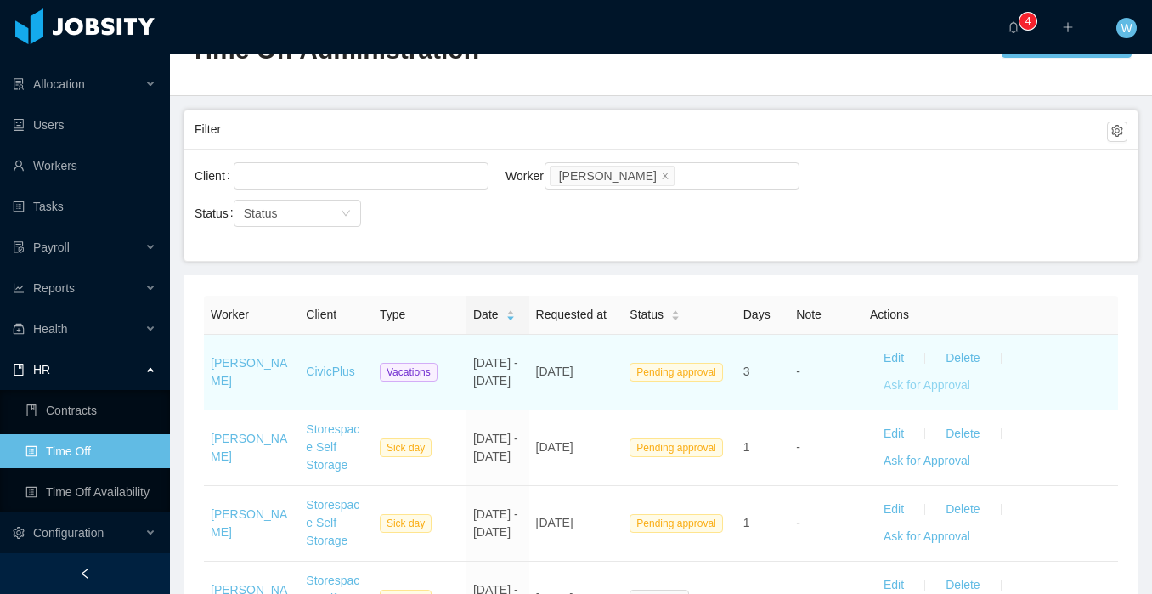
click at [913, 381] on button "Ask for Approval" at bounding box center [927, 385] width 114 height 27
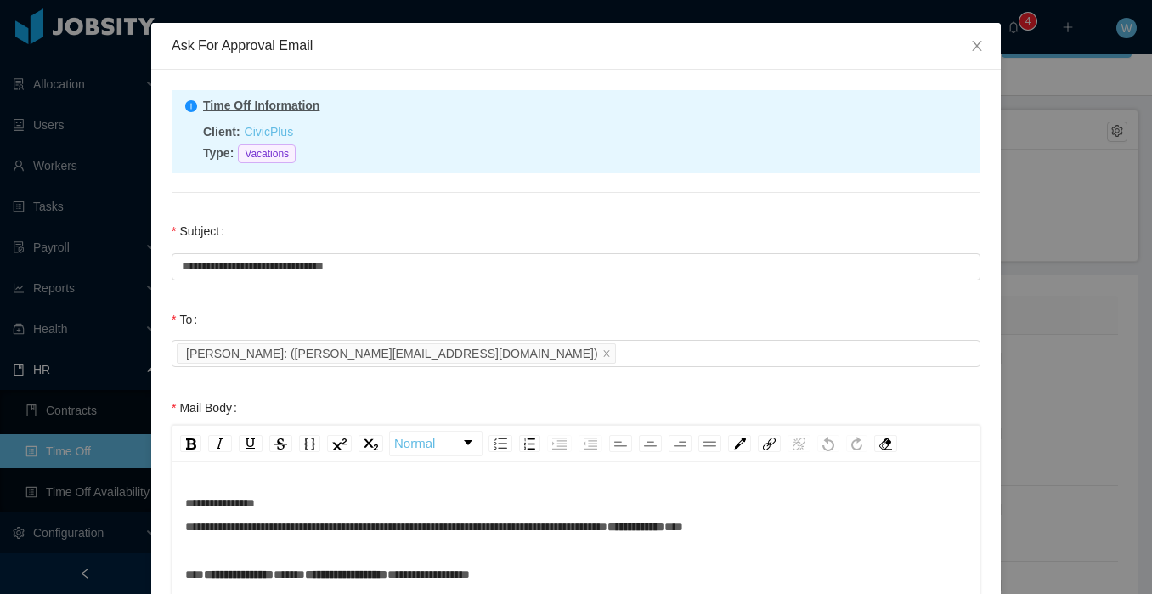
scroll to position [98, 0]
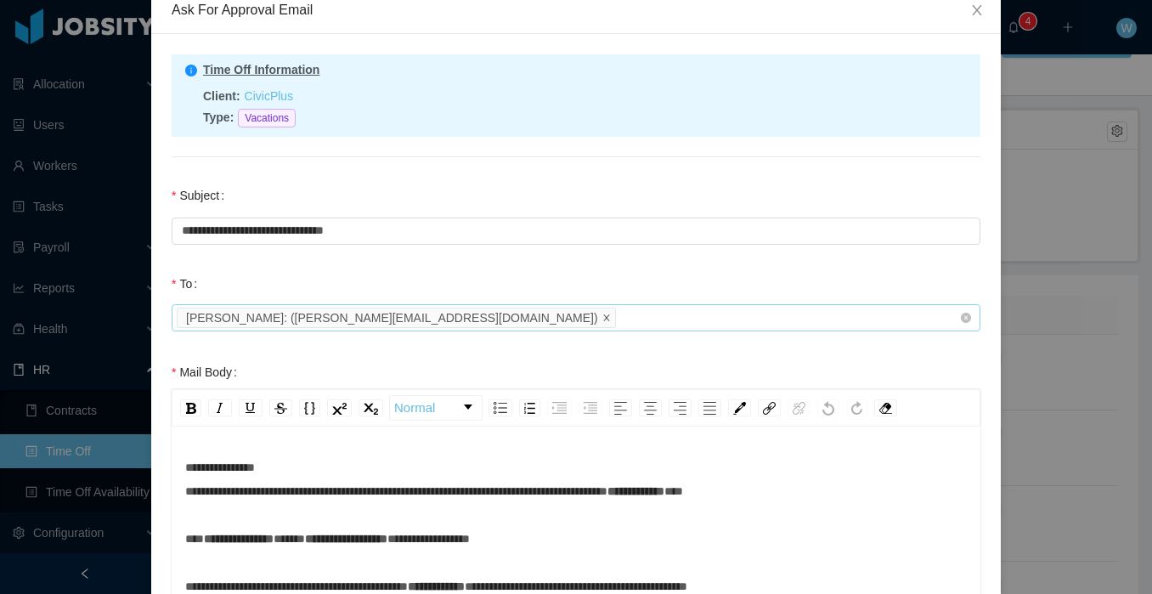
click at [412, 317] on li "[PERSON_NAME] : ( [PERSON_NAME][EMAIL_ADDRESS][DOMAIN_NAME] )" at bounding box center [396, 318] width 439 height 20
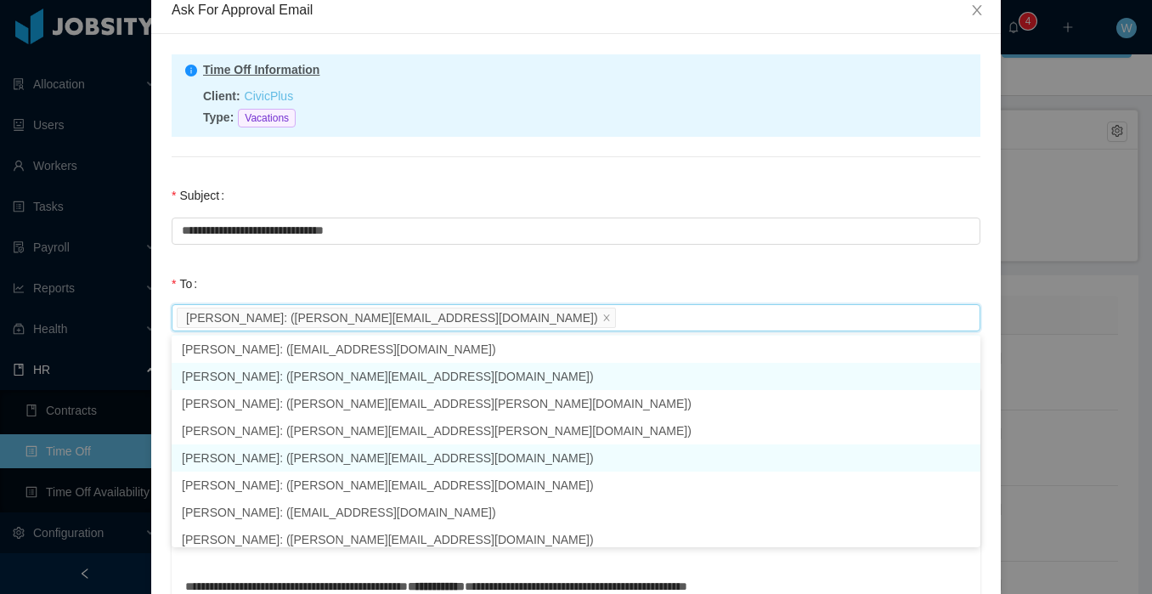
scroll to position [284, 0]
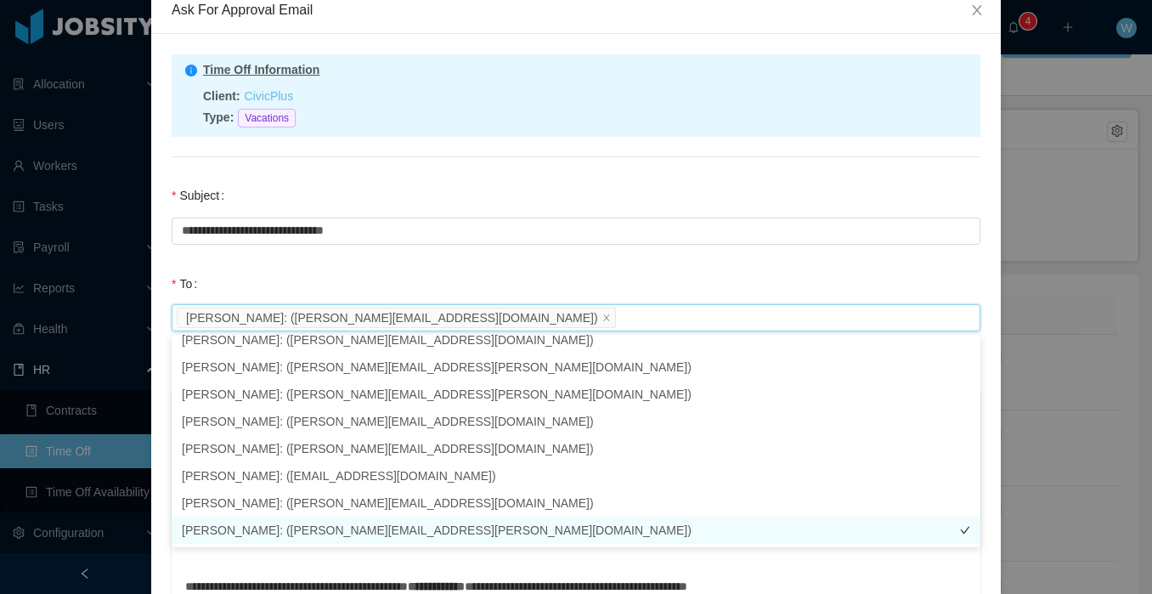
click at [416, 530] on li "[PERSON_NAME] : ( [PERSON_NAME][EMAIL_ADDRESS][PERSON_NAME][DOMAIN_NAME] )" at bounding box center [576, 530] width 809 height 27
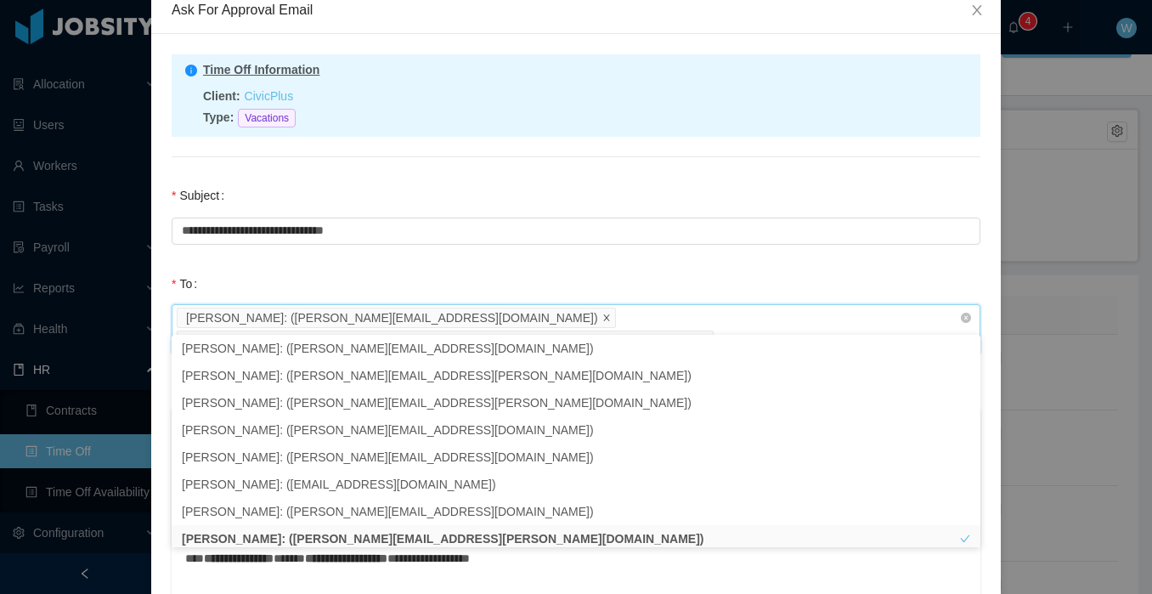
click at [603, 316] on icon "icon: close" at bounding box center [606, 317] width 6 height 6
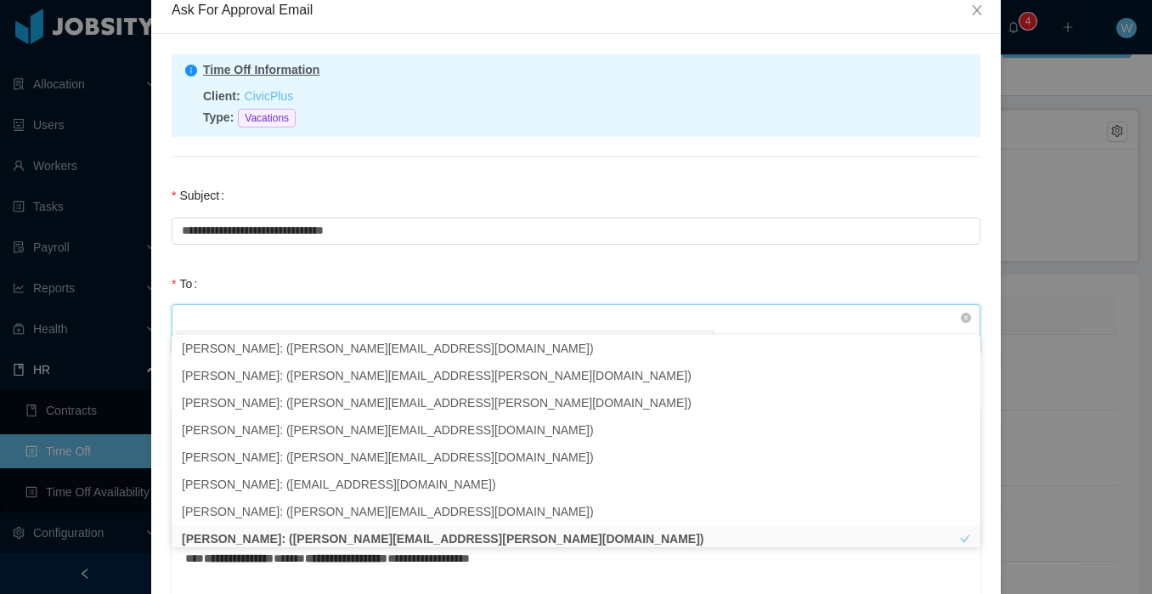
scroll to position [3, 0]
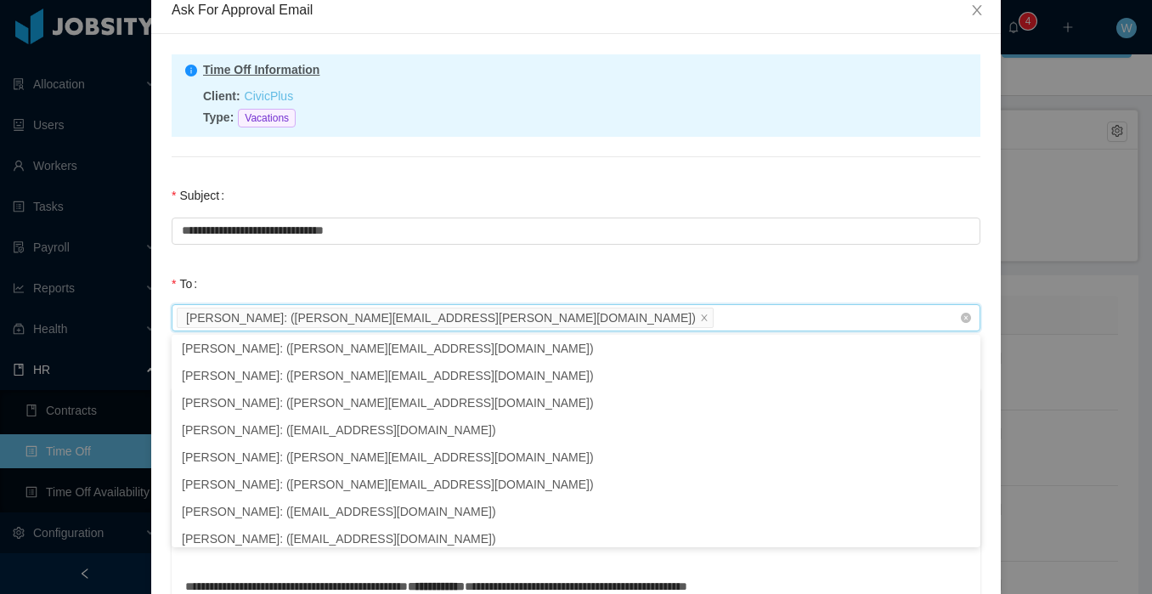
click at [464, 263] on div "**********" at bounding box center [576, 222] width 843 height 88
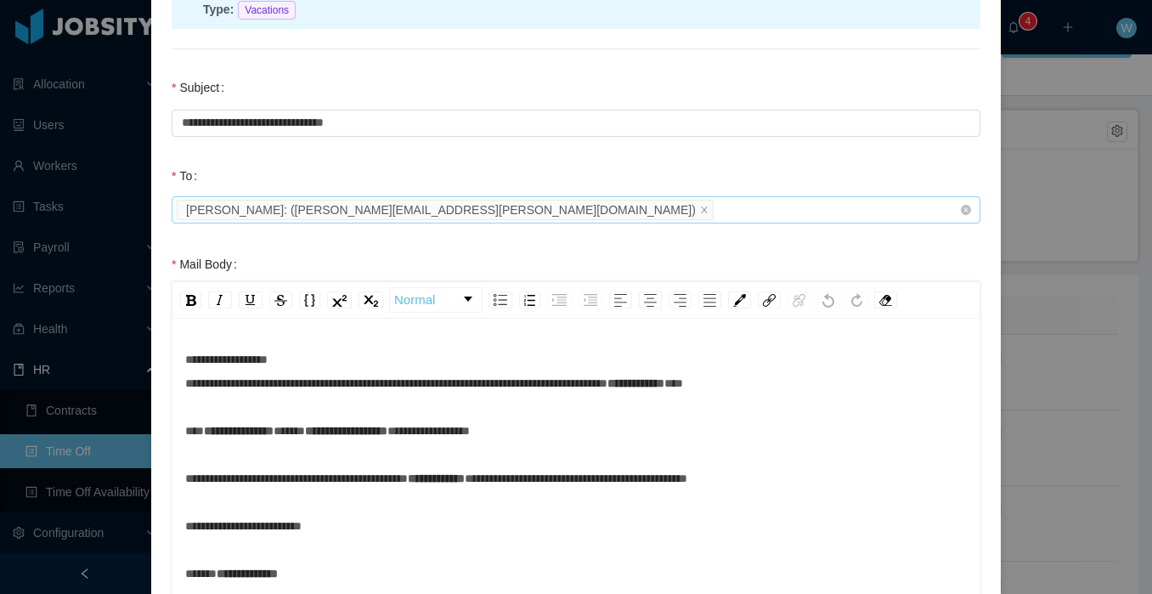
scroll to position [220, 0]
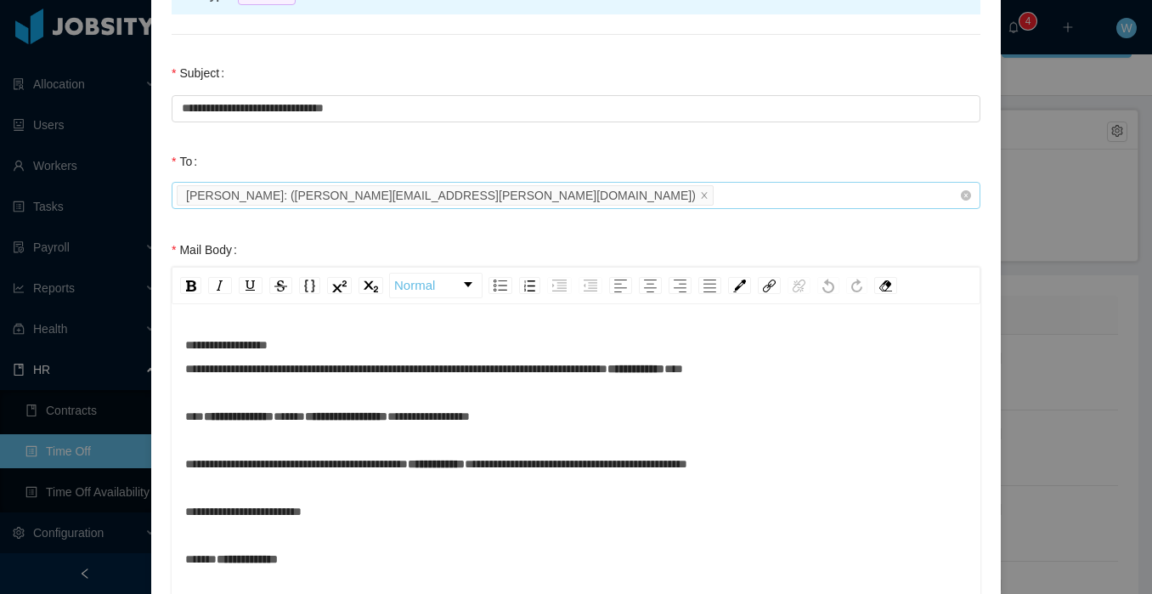
click at [286, 342] on span "**********" at bounding box center [396, 357] width 422 height 36
drag, startPoint x: 287, startPoint y: 343, endPoint x: 246, endPoint y: 344, distance: 40.8
click at [246, 344] on span "**********" at bounding box center [396, 357] width 422 height 36
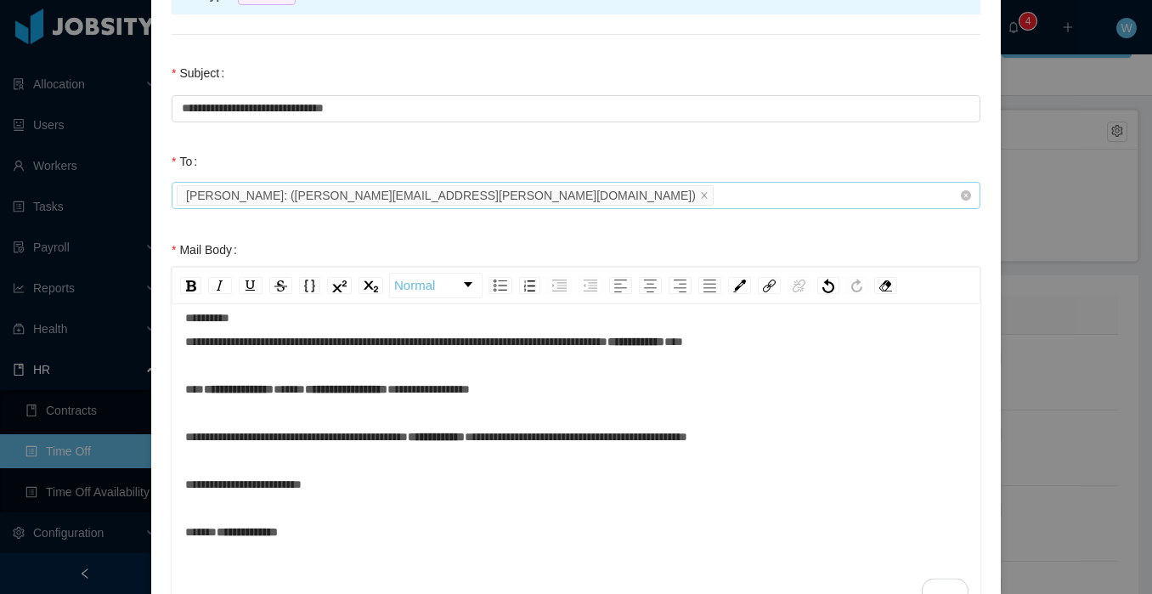
scroll to position [37, 0]
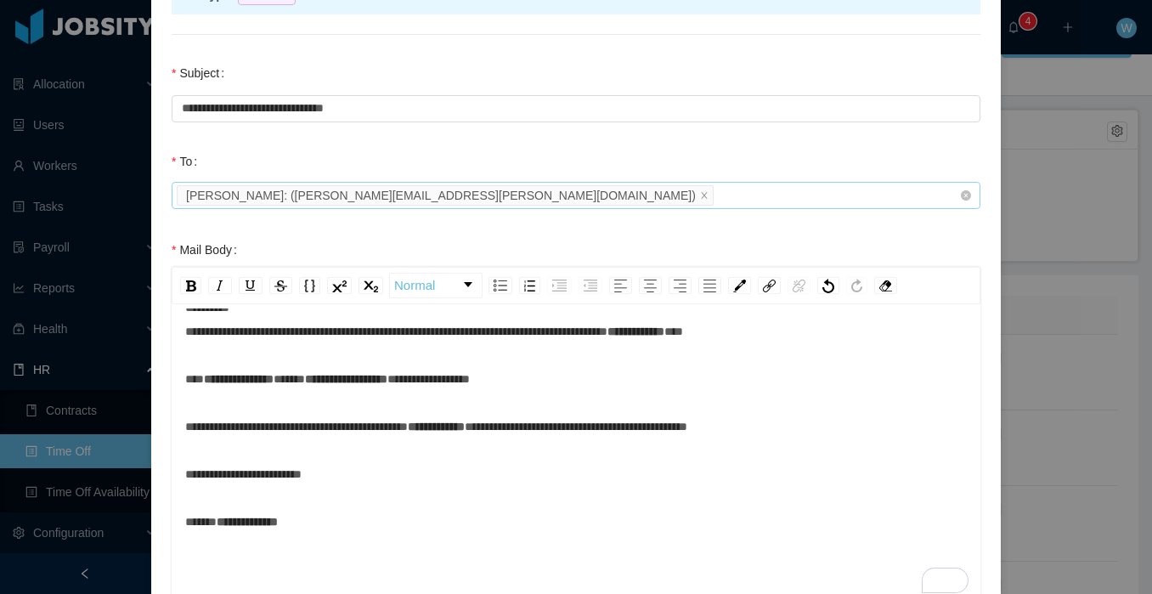
click at [465, 429] on span "**********" at bounding box center [436, 427] width 57 height 12
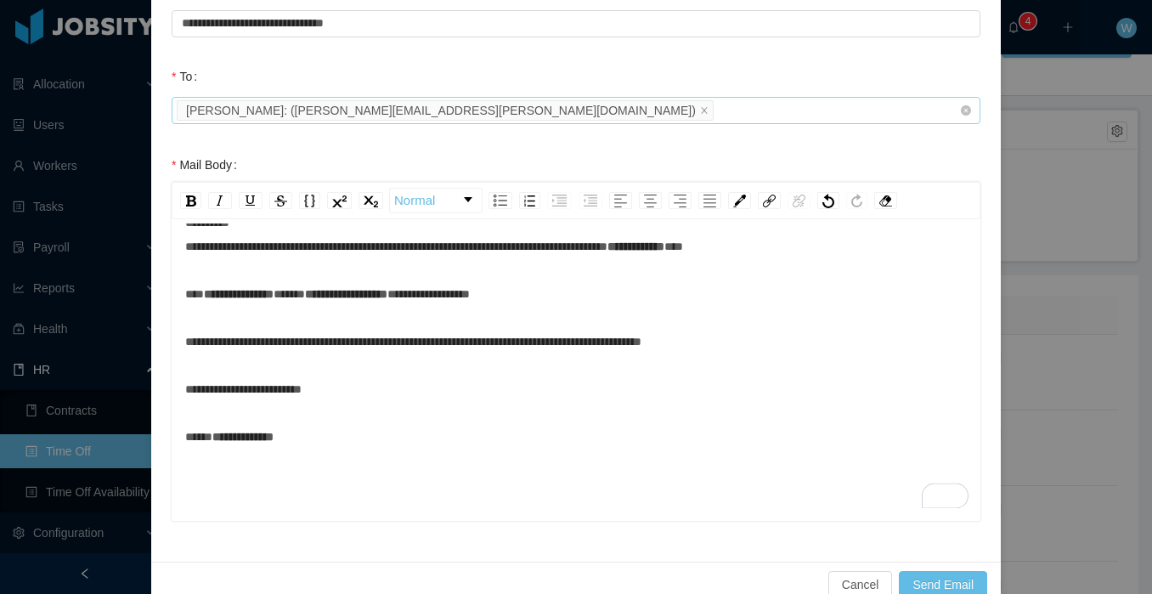
scroll to position [338, 0]
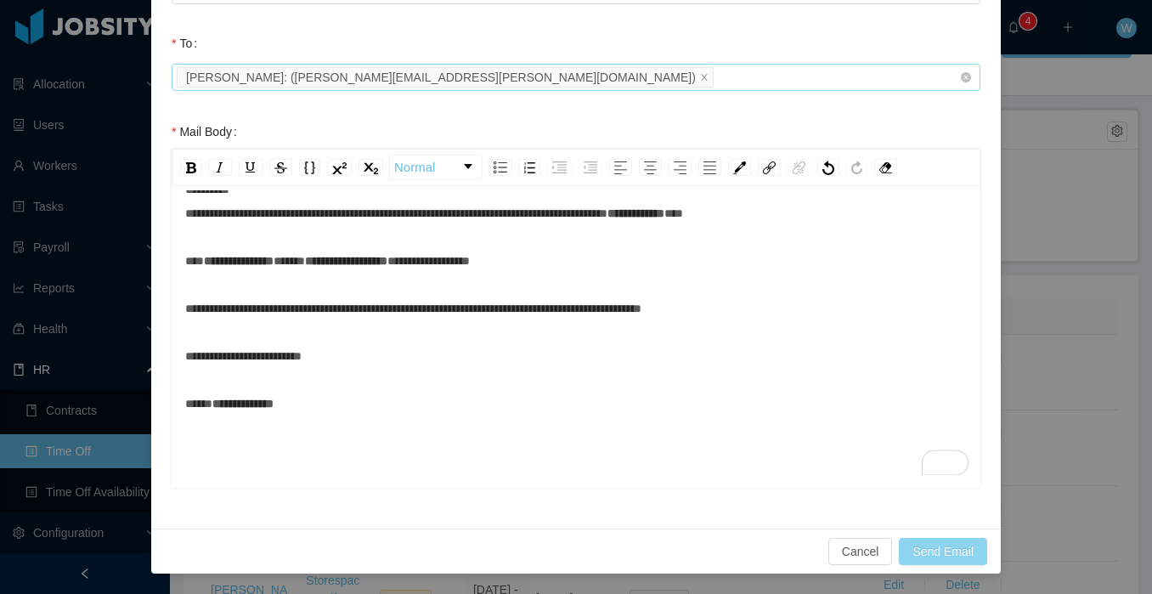
click at [937, 551] on button "Send Email" at bounding box center [943, 551] width 88 height 27
